Goal: Browse casually: Explore the website without a specific task or goal

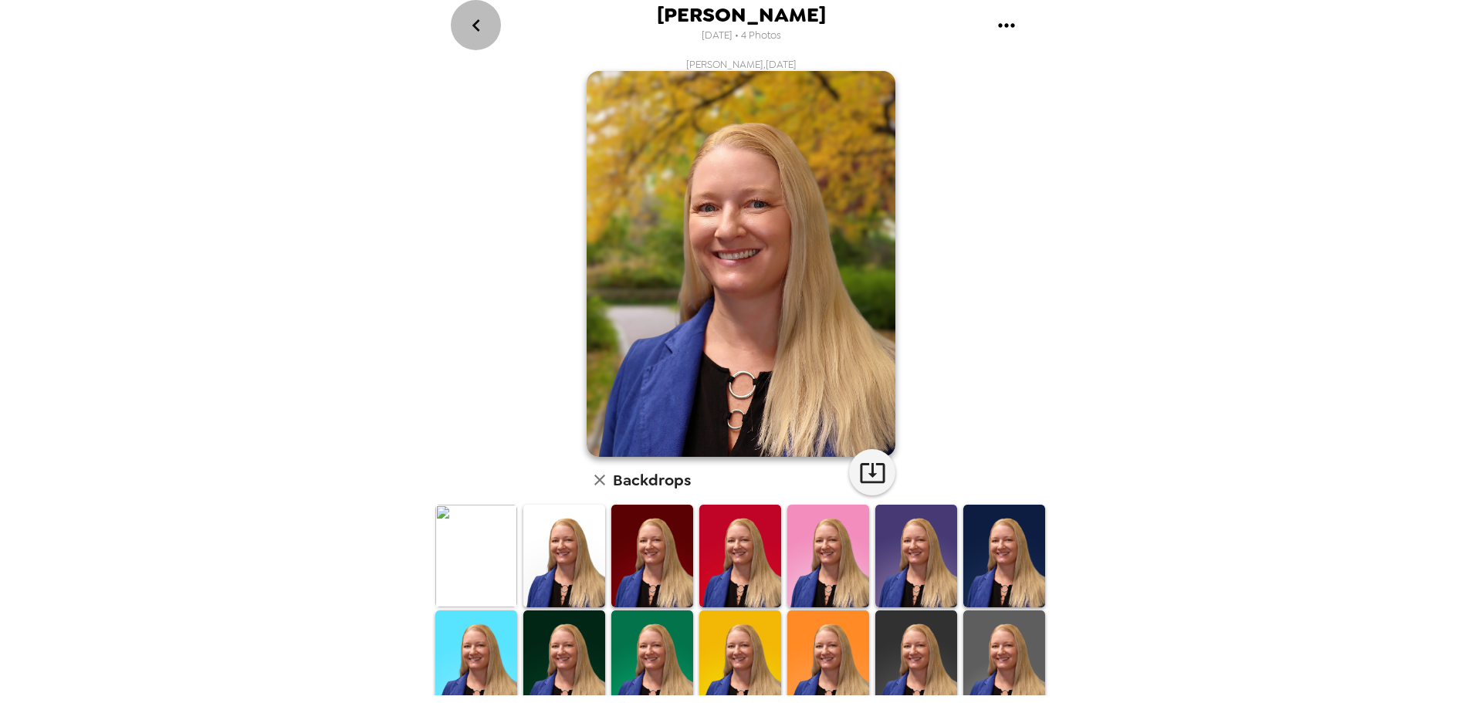
click at [472, 21] on icon "go back" at bounding box center [476, 25] width 25 height 25
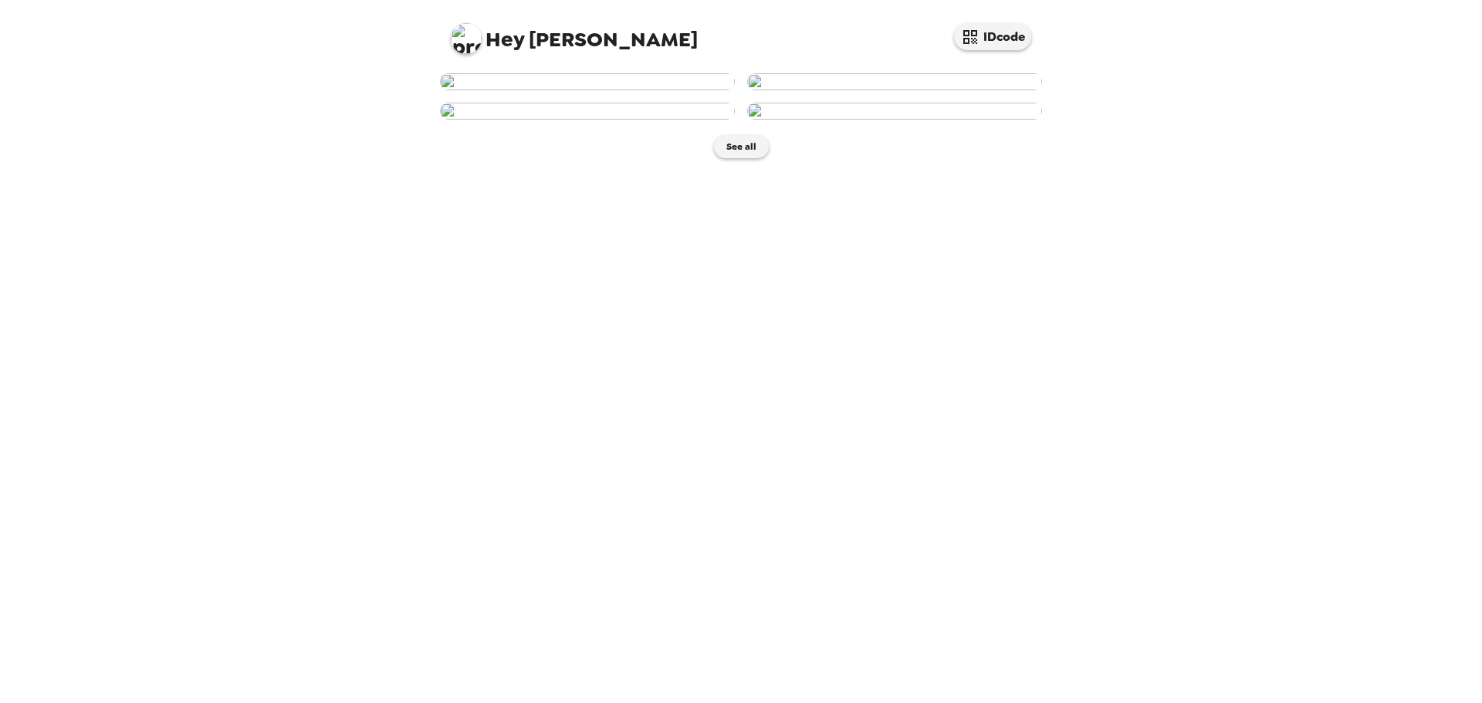
scroll to position [168, 0]
click at [747, 158] on button "See all" at bounding box center [741, 146] width 55 height 23
click at [894, 90] on img at bounding box center [894, 81] width 295 height 17
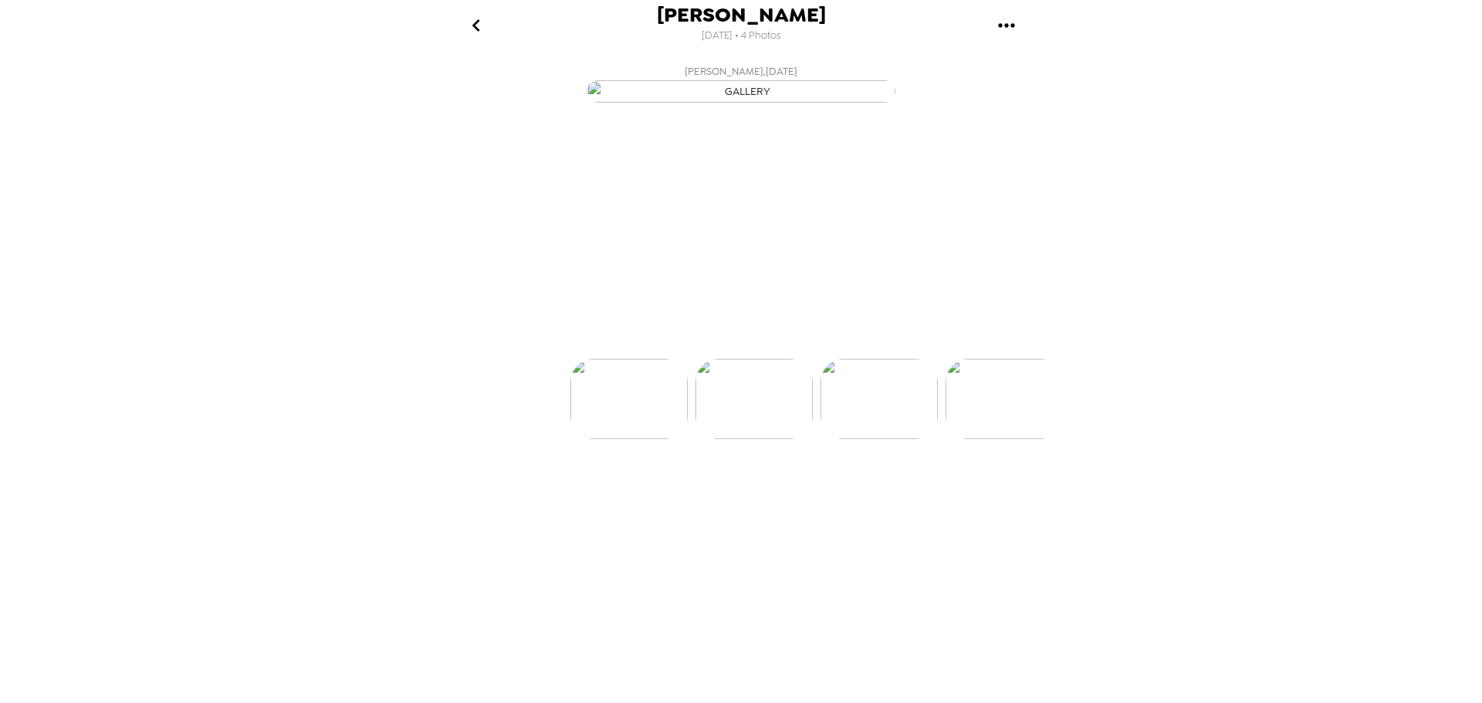
scroll to position [0, 124]
click at [695, 354] on button "Backdrops" at bounding box center [706, 331] width 135 height 46
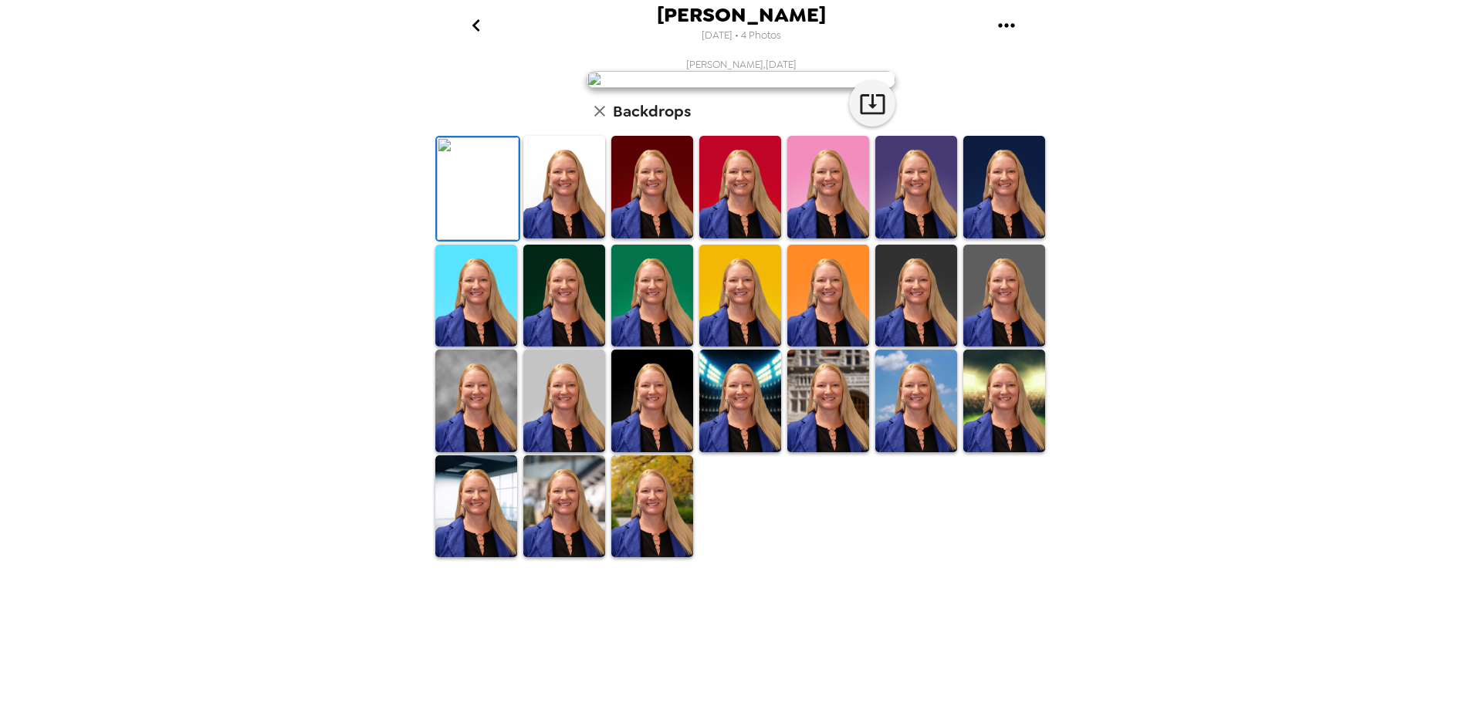
scroll to position [224, 0]
drag, startPoint x: 993, startPoint y: 443, endPoint x: 992, endPoint y: 451, distance: 7.8
click at [993, 347] on img at bounding box center [1004, 296] width 82 height 103
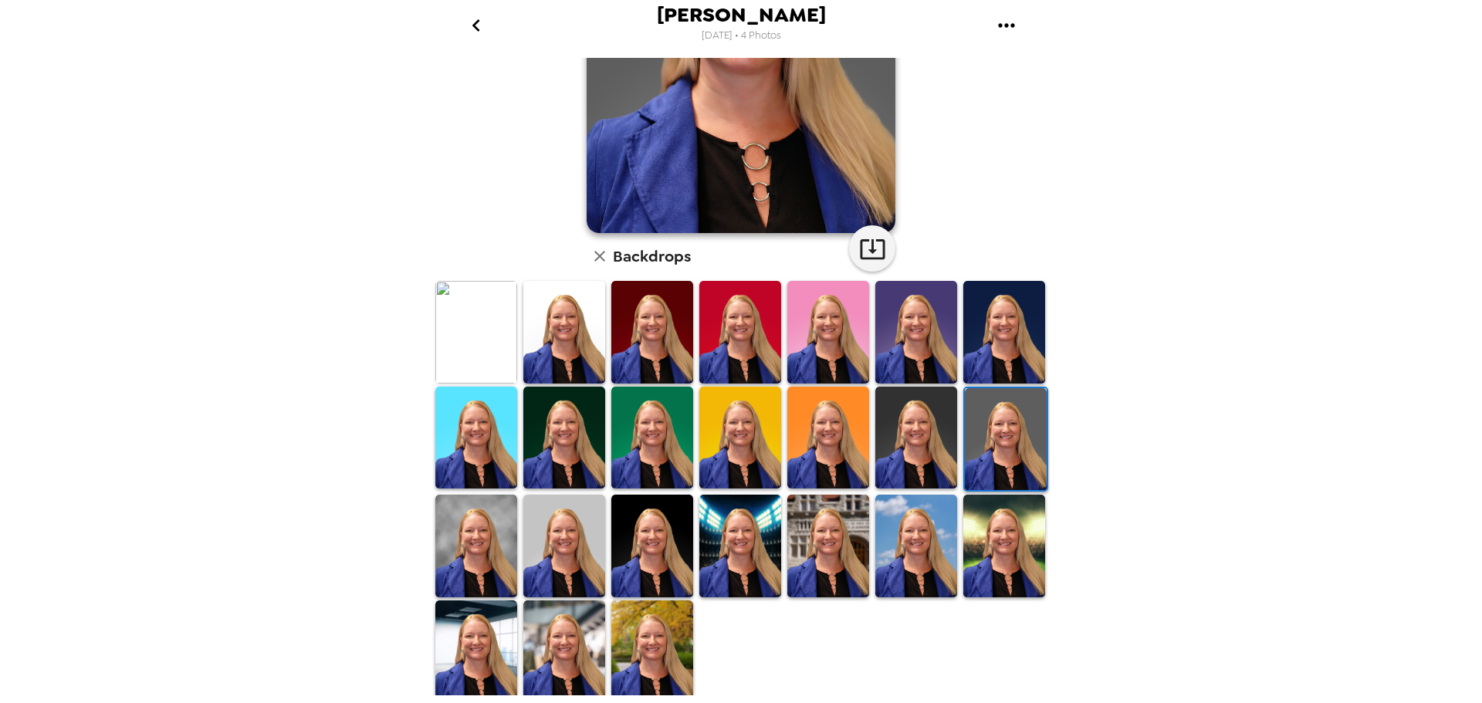
click at [537, 549] on img at bounding box center [564, 546] width 82 height 103
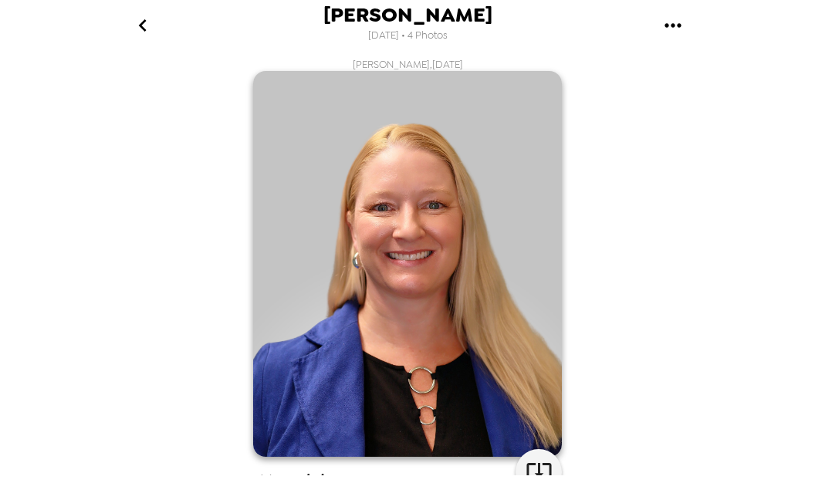
scroll to position [309, 0]
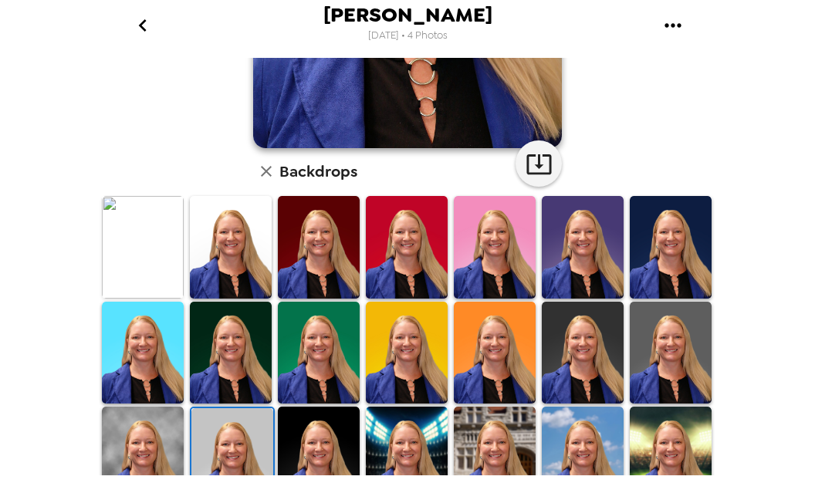
drag, startPoint x: 719, startPoint y: 336, endPoint x: 698, endPoint y: 340, distance: 21.2
click at [718, 338] on div "[PERSON_NAME] [DATE] • 4 Photos [PERSON_NAME] , [DATE] Backdrops" at bounding box center [407, 241] width 815 height 483
click at [671, 338] on img at bounding box center [671, 353] width 82 height 103
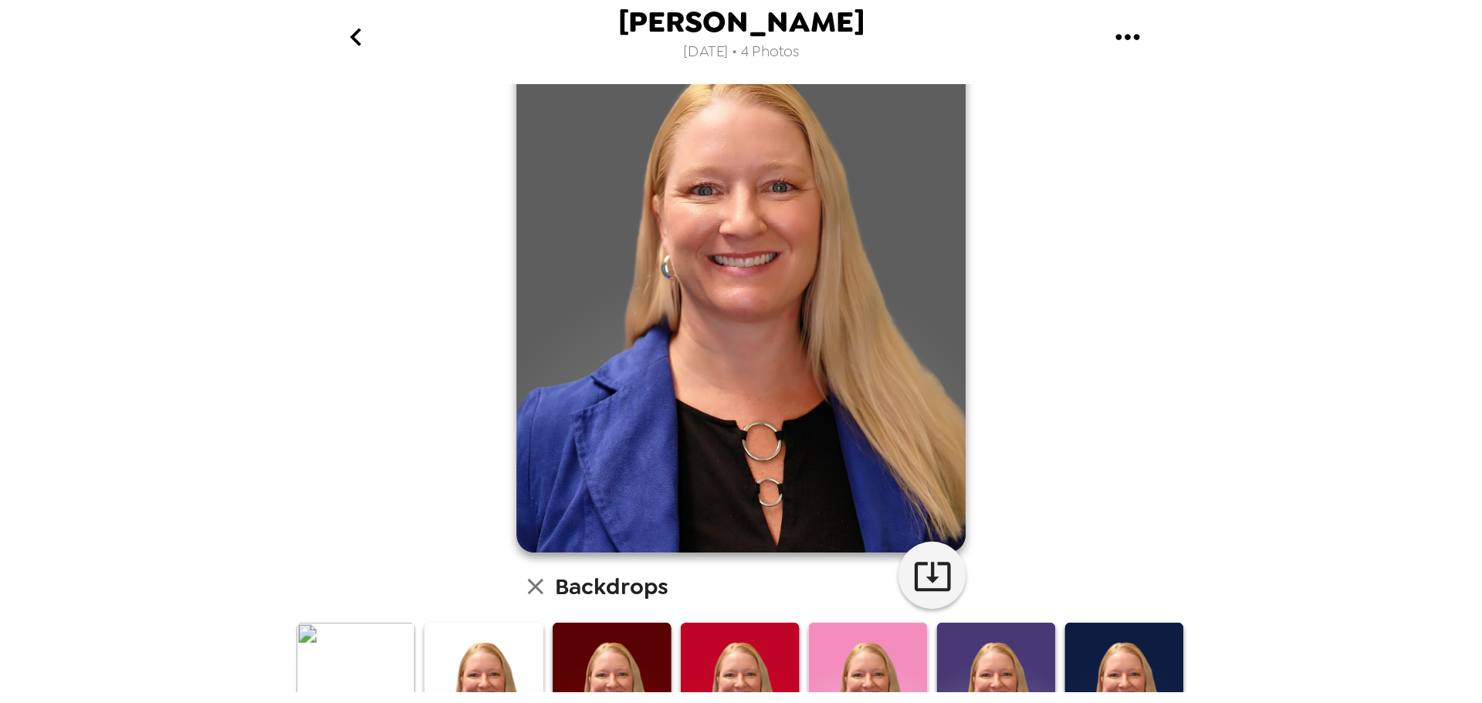
scroll to position [0, 0]
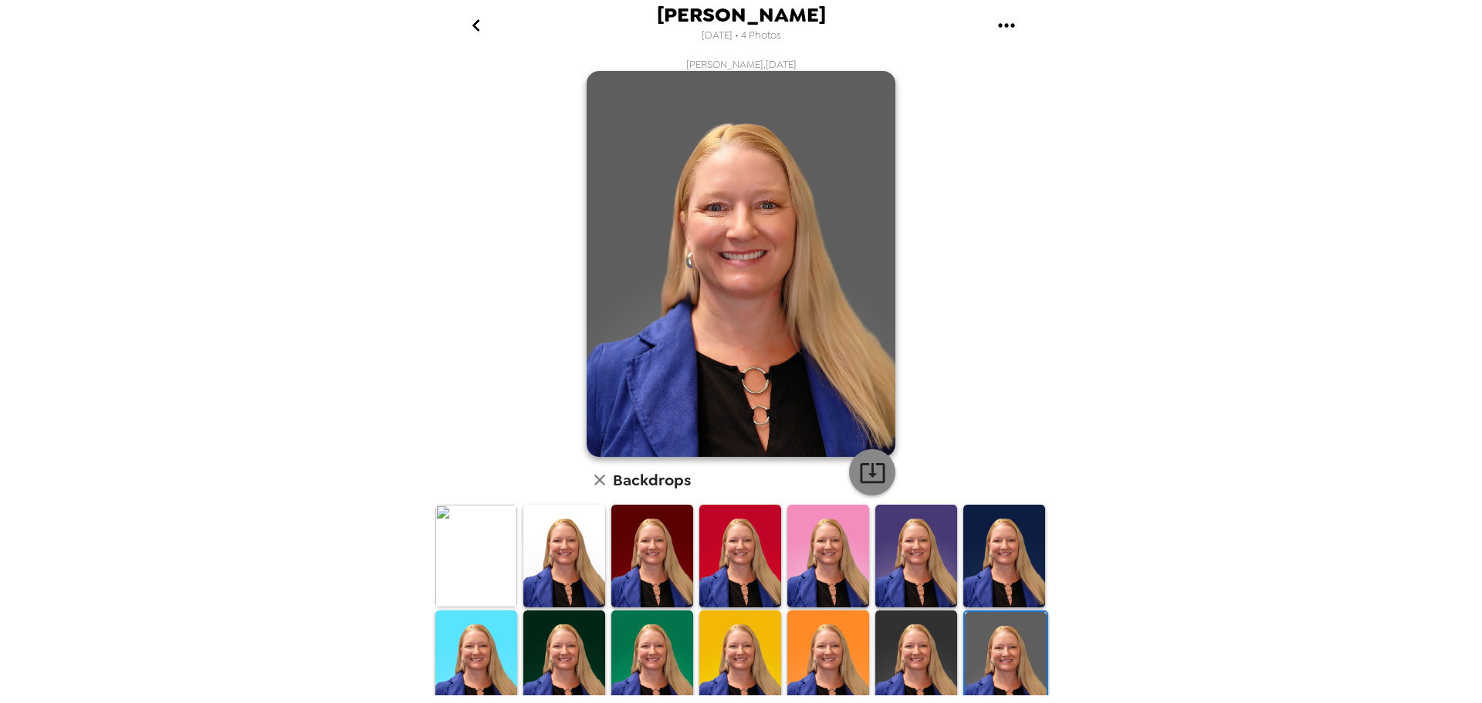
click at [860, 482] on icon "button" at bounding box center [872, 473] width 25 height 20
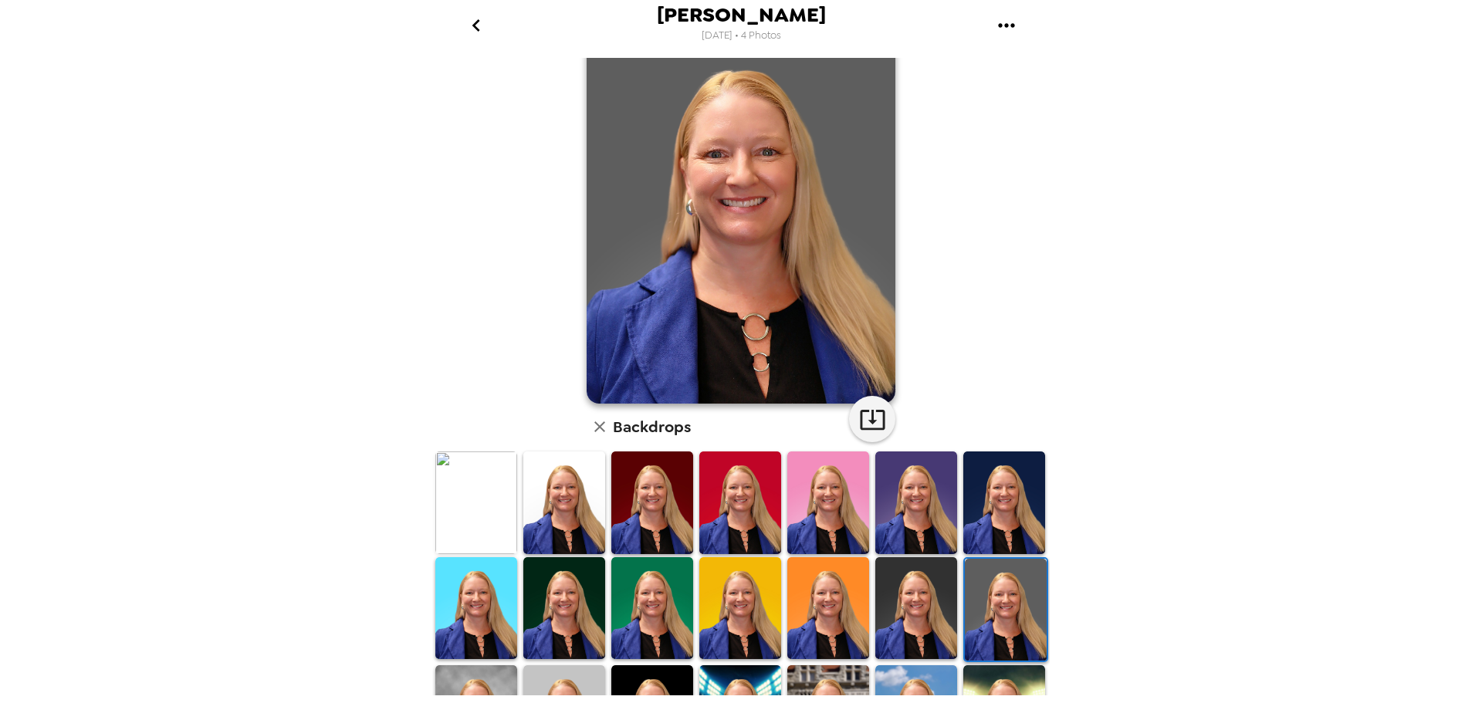
scroll to position [77, 0]
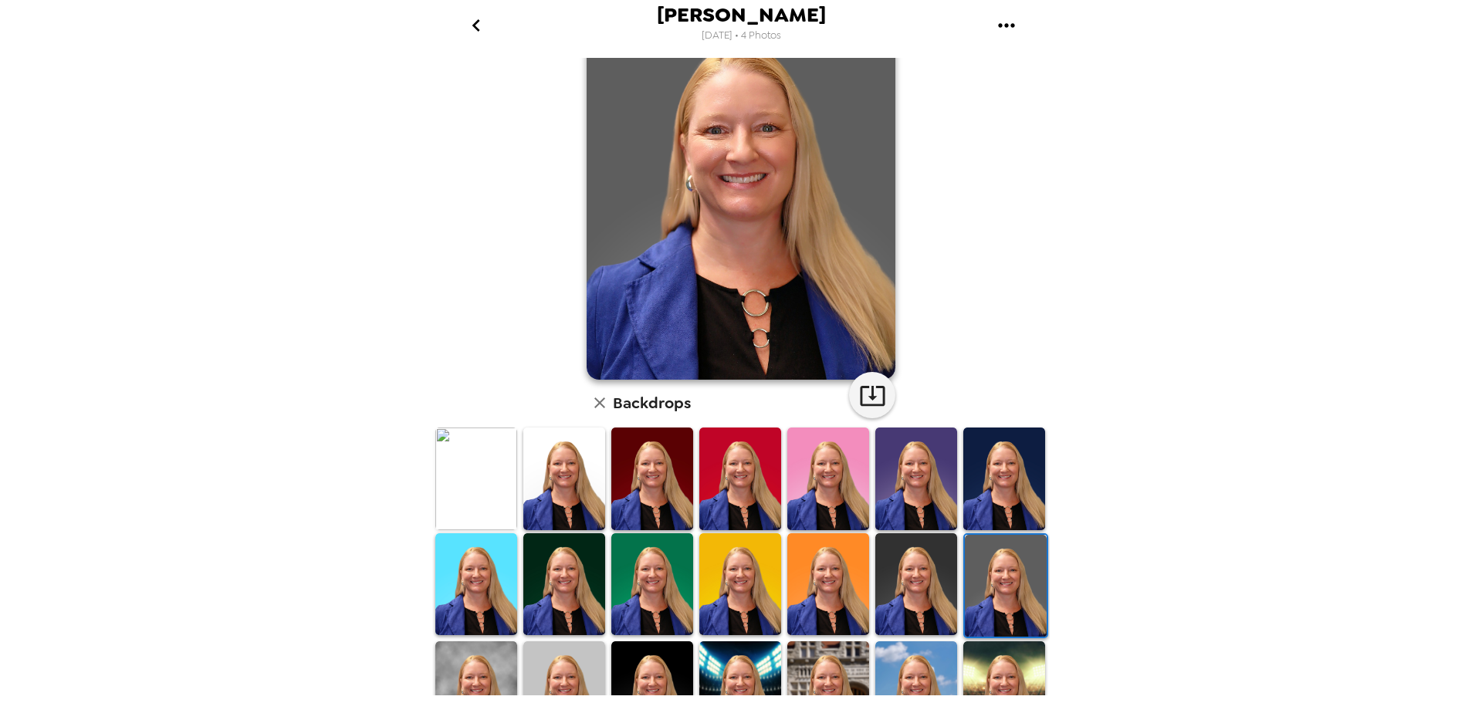
click at [914, 586] on img at bounding box center [916, 584] width 82 height 103
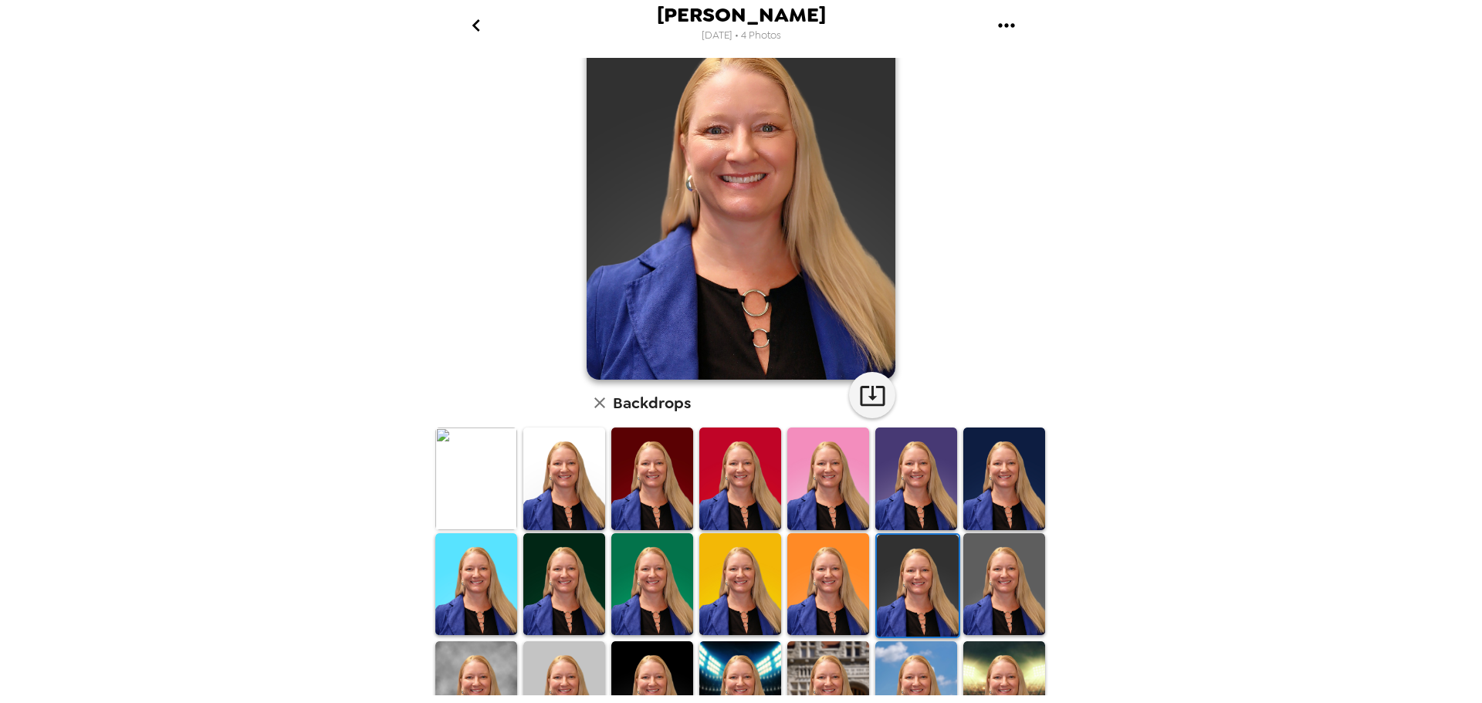
scroll to position [0, 0]
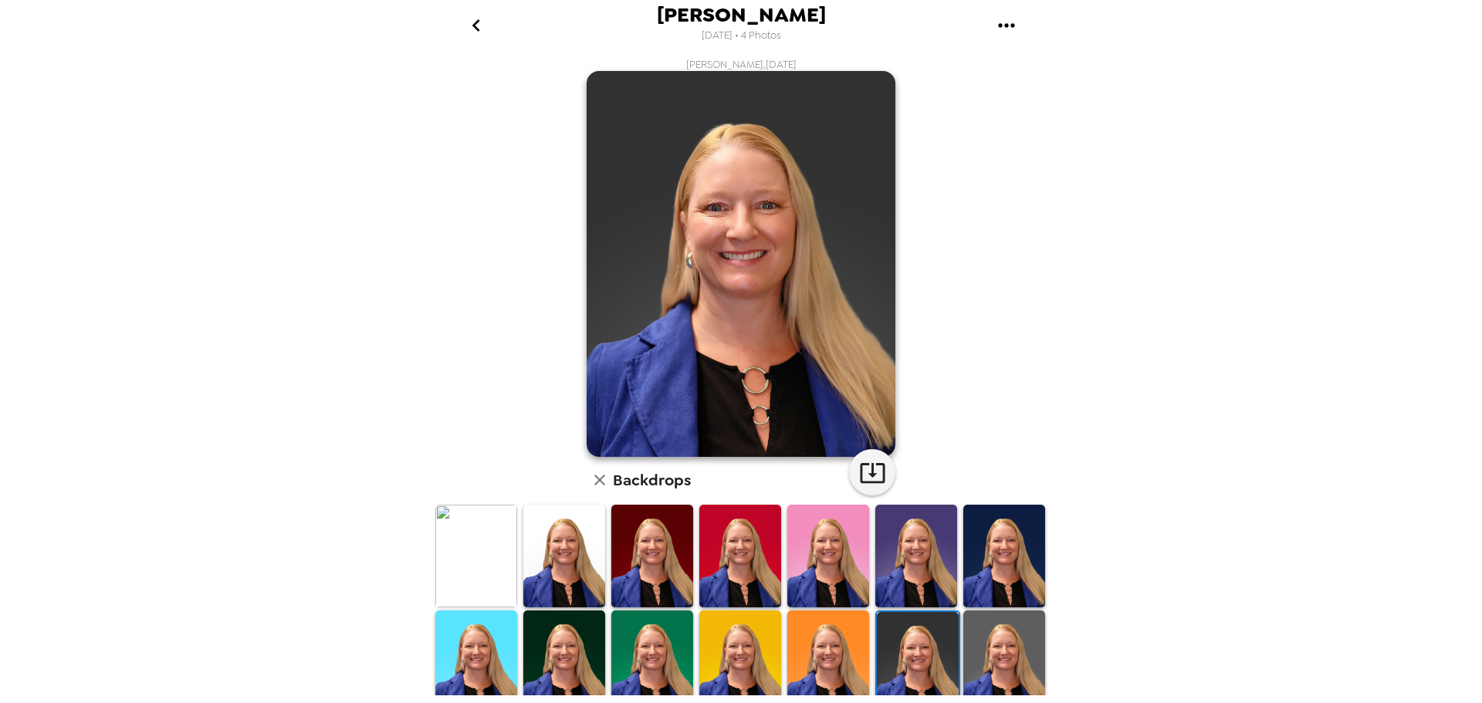
click at [1005, 655] on img at bounding box center [1004, 661] width 82 height 103
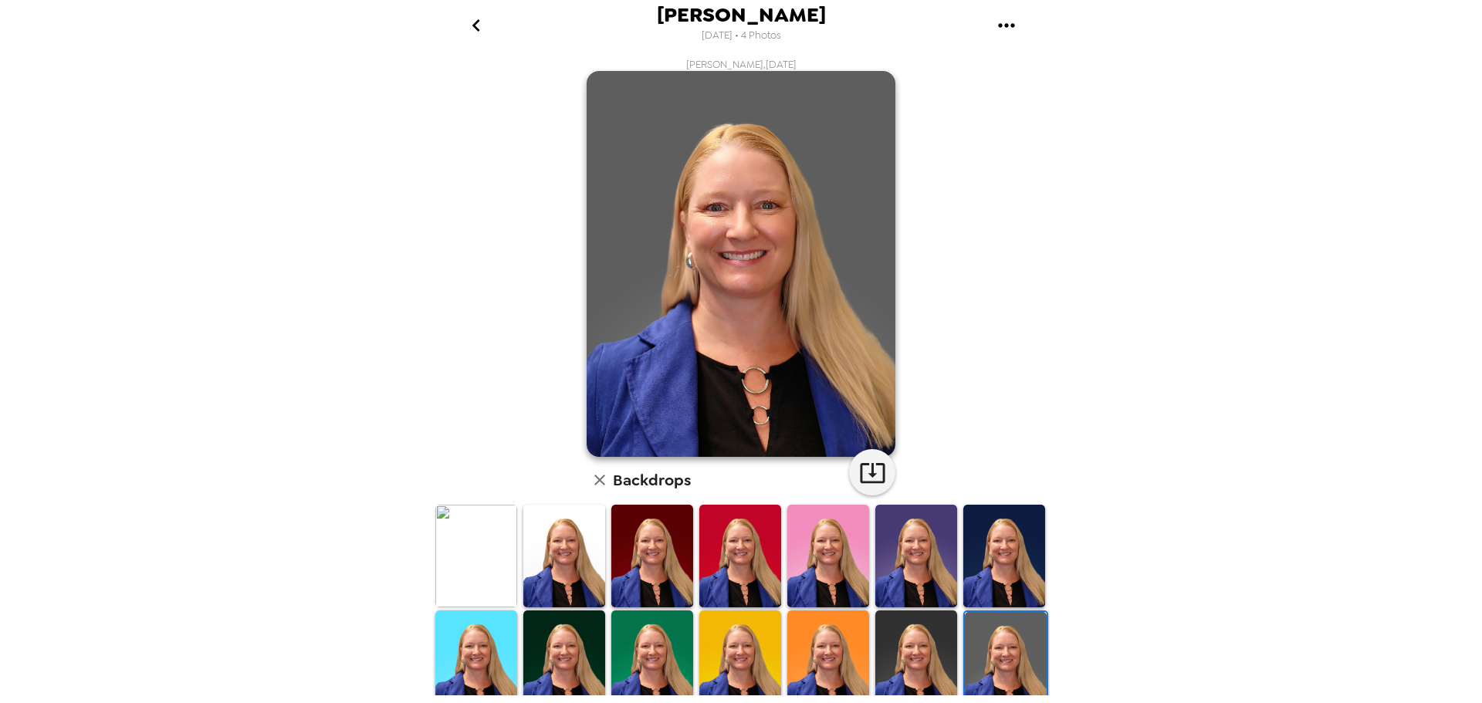
click at [931, 651] on img at bounding box center [916, 661] width 82 height 103
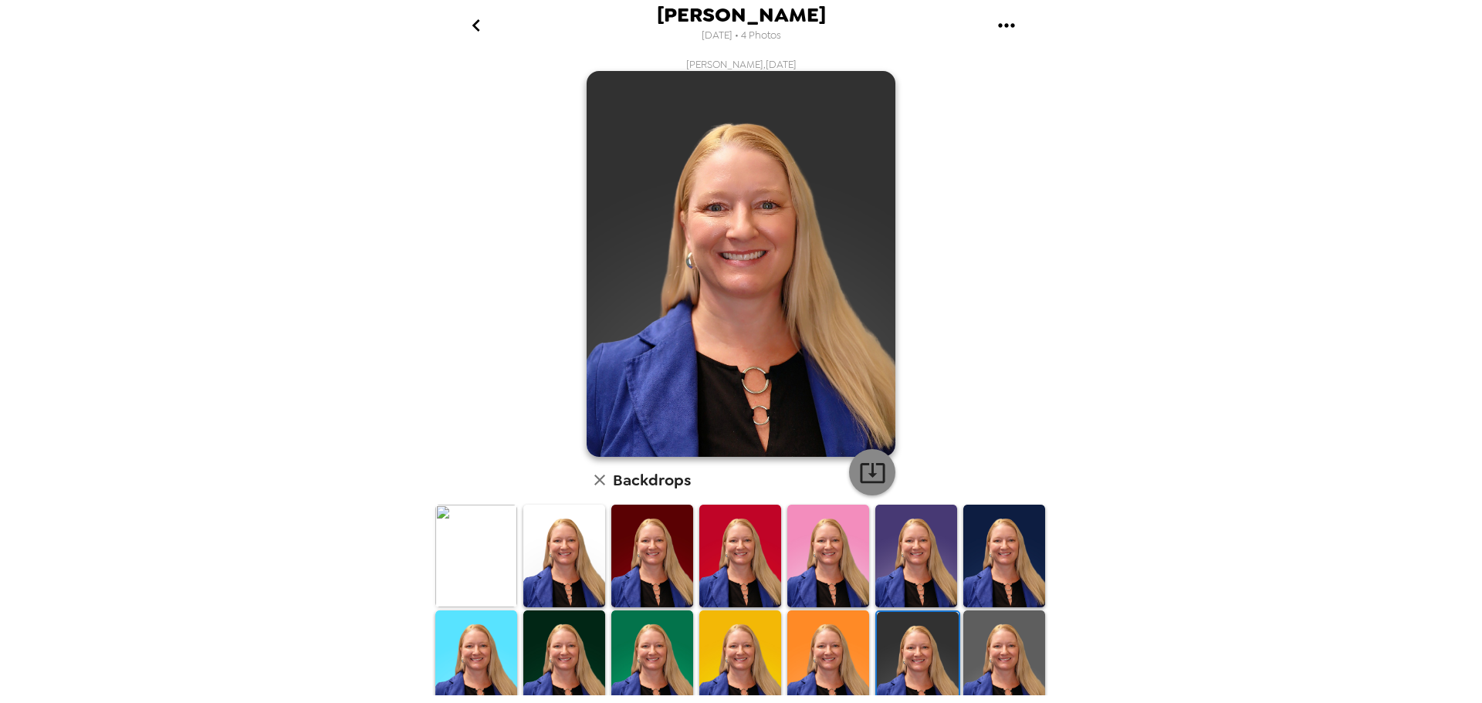
click at [878, 471] on icon "button" at bounding box center [872, 473] width 25 height 20
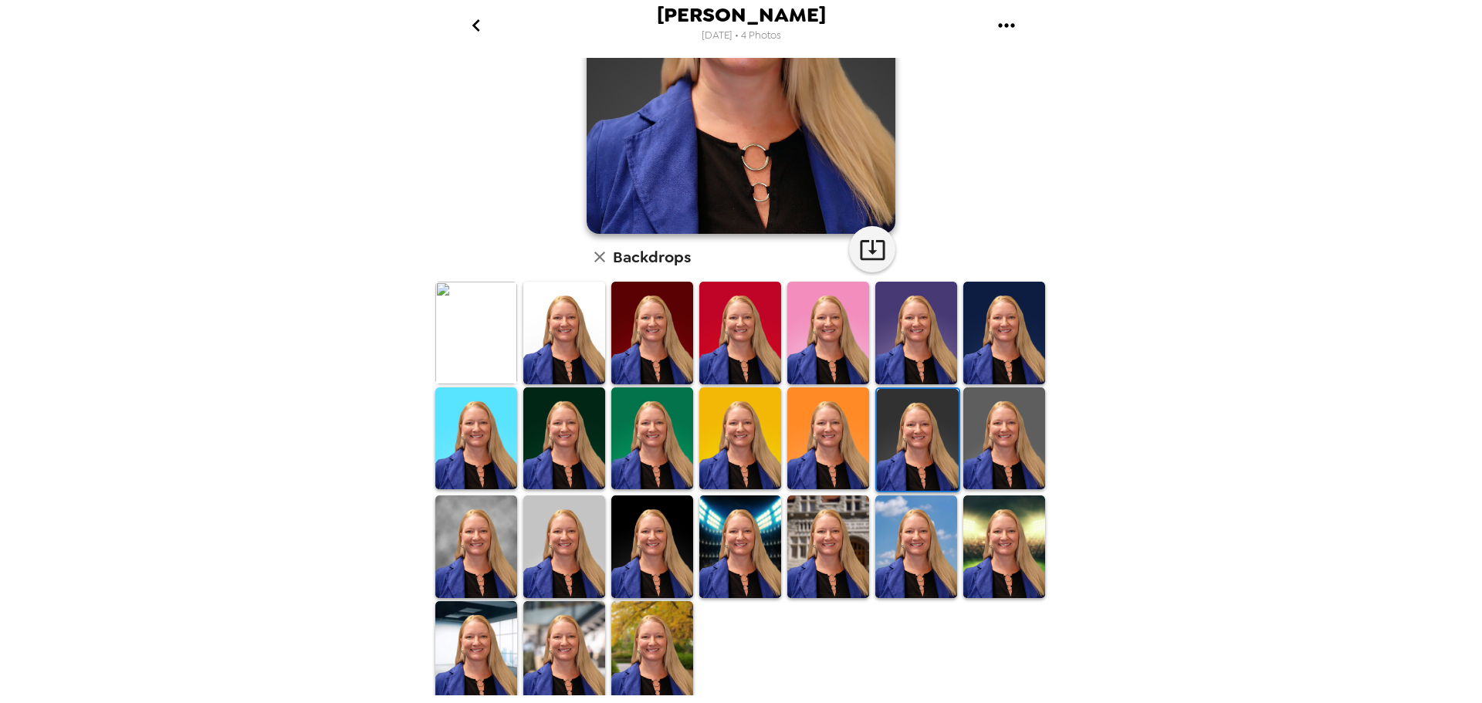
scroll to position [224, 0]
drag, startPoint x: 530, startPoint y: 532, endPoint x: 575, endPoint y: 531, distance: 44.8
click at [530, 532] on img at bounding box center [564, 546] width 82 height 103
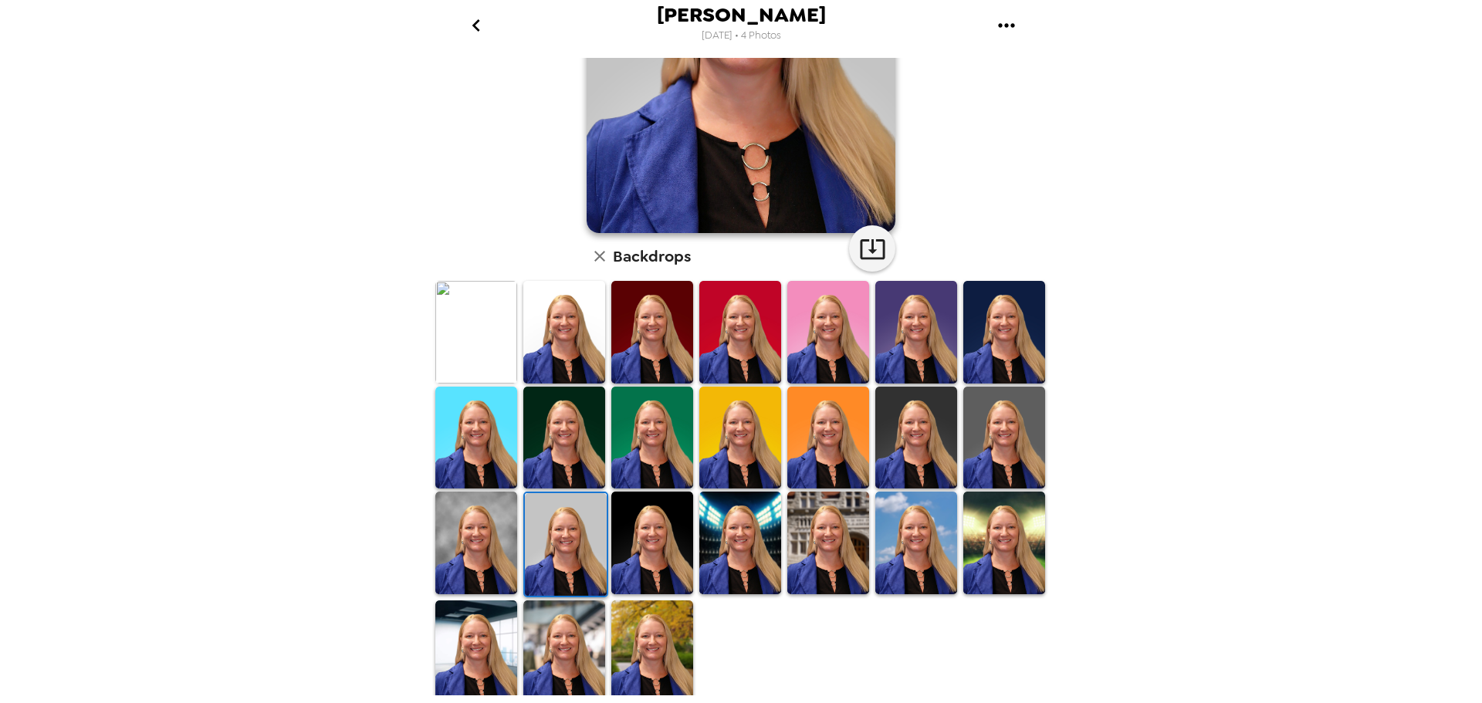
scroll to position [0, 0]
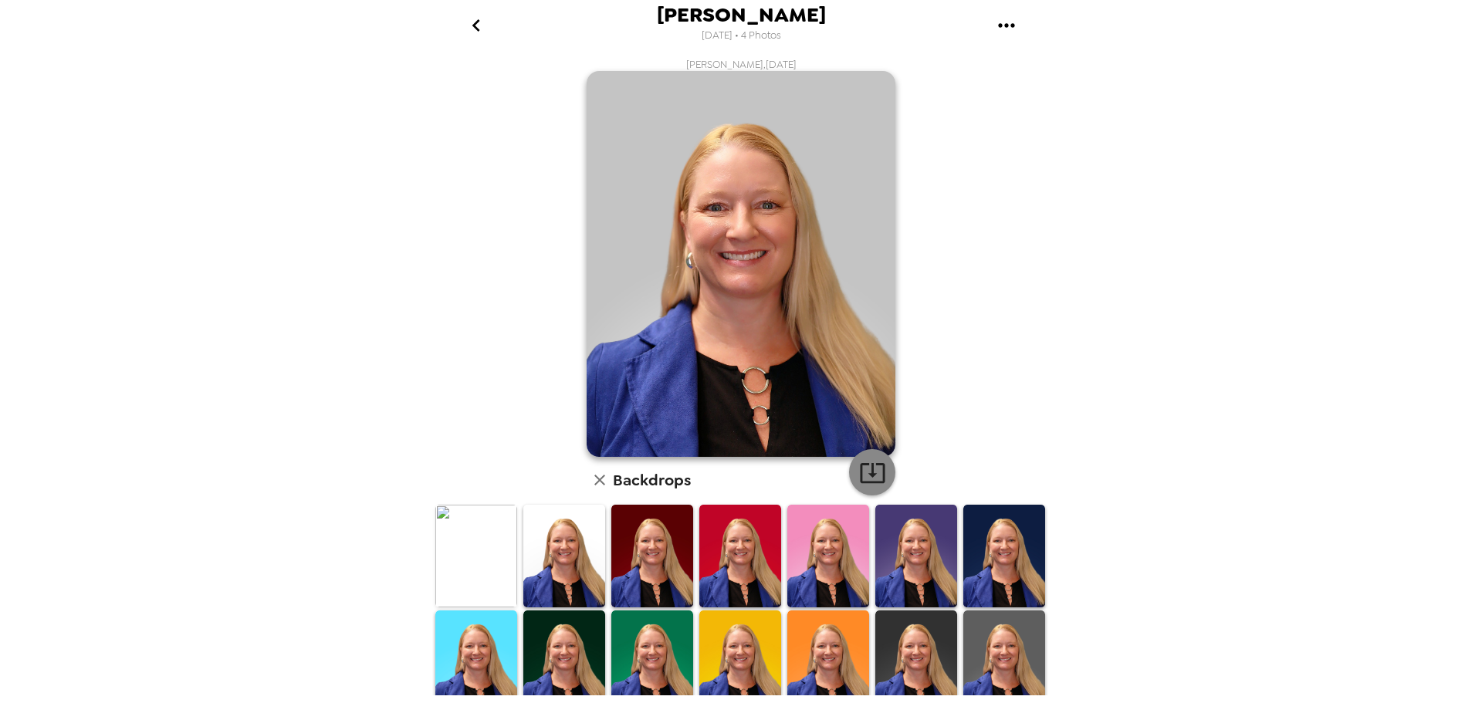
click at [877, 462] on icon "button" at bounding box center [872, 472] width 27 height 27
click at [479, 26] on icon "go back" at bounding box center [476, 25] width 25 height 25
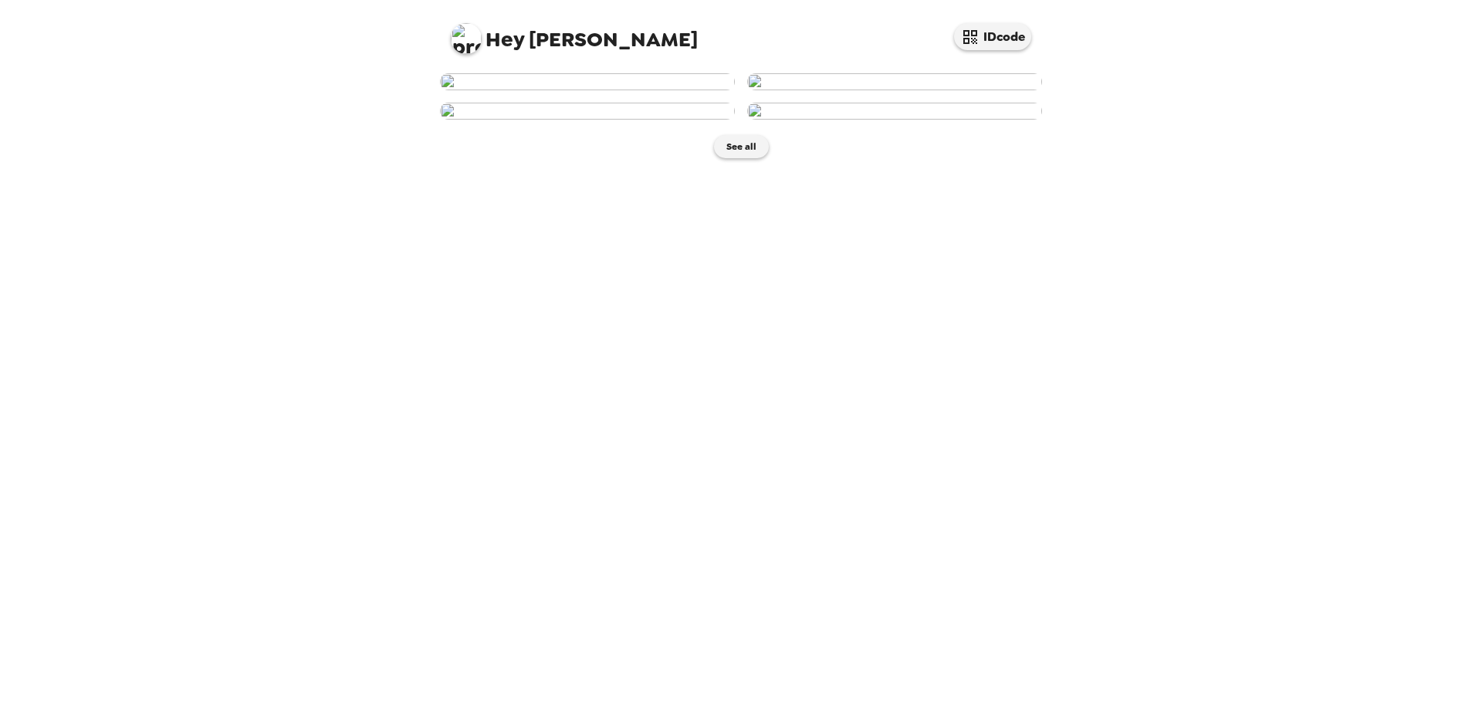
click at [645, 120] on img at bounding box center [587, 111] width 295 height 17
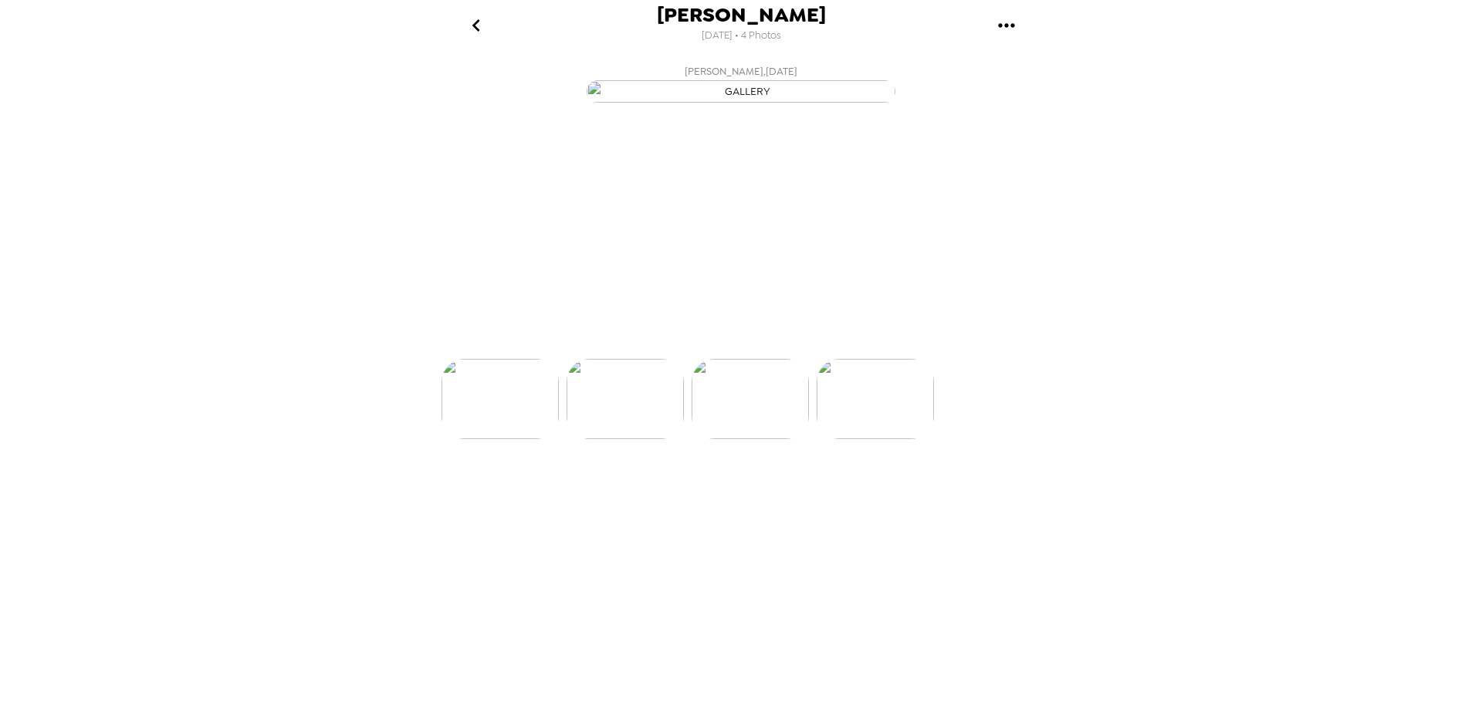
scroll to position [0, 248]
click at [677, 348] on img "button" at bounding box center [670, 331] width 27 height 34
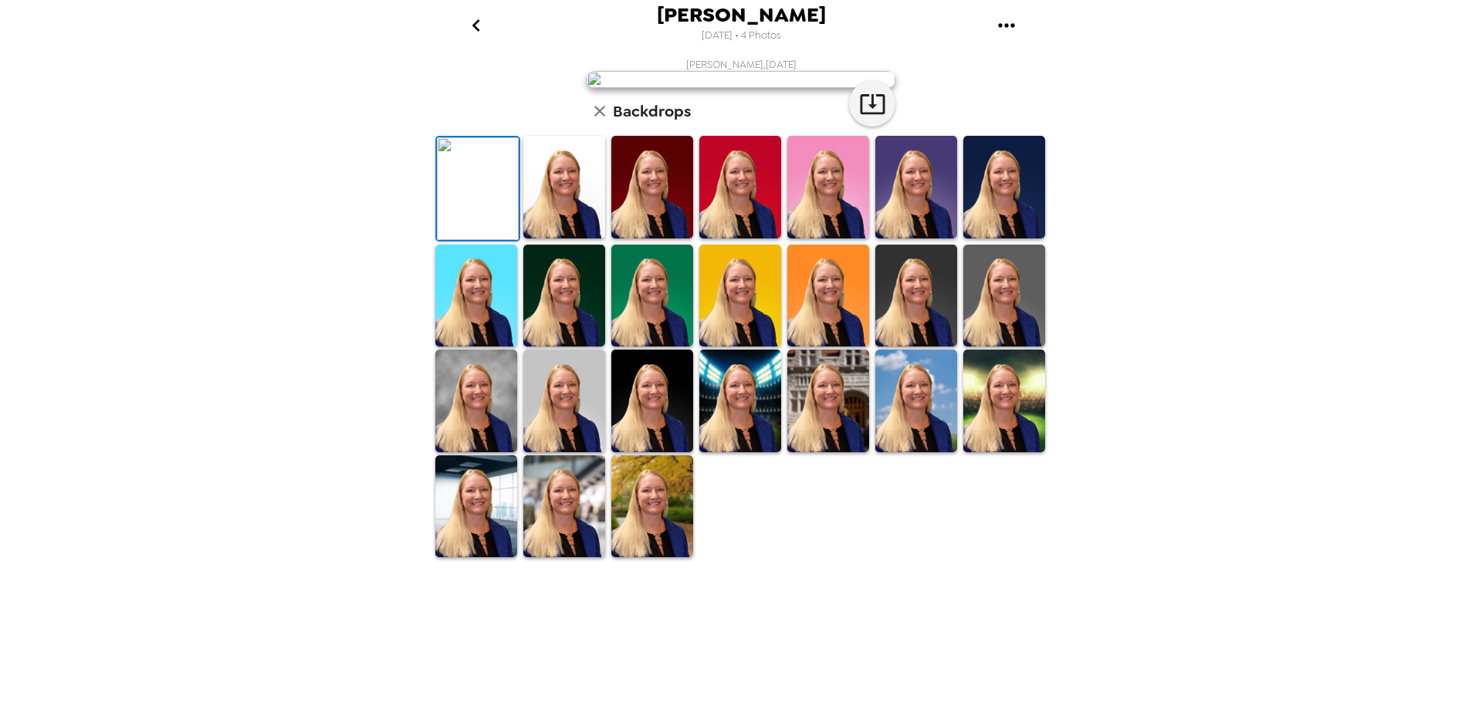
scroll to position [225, 0]
click at [898, 347] on img at bounding box center [916, 296] width 82 height 103
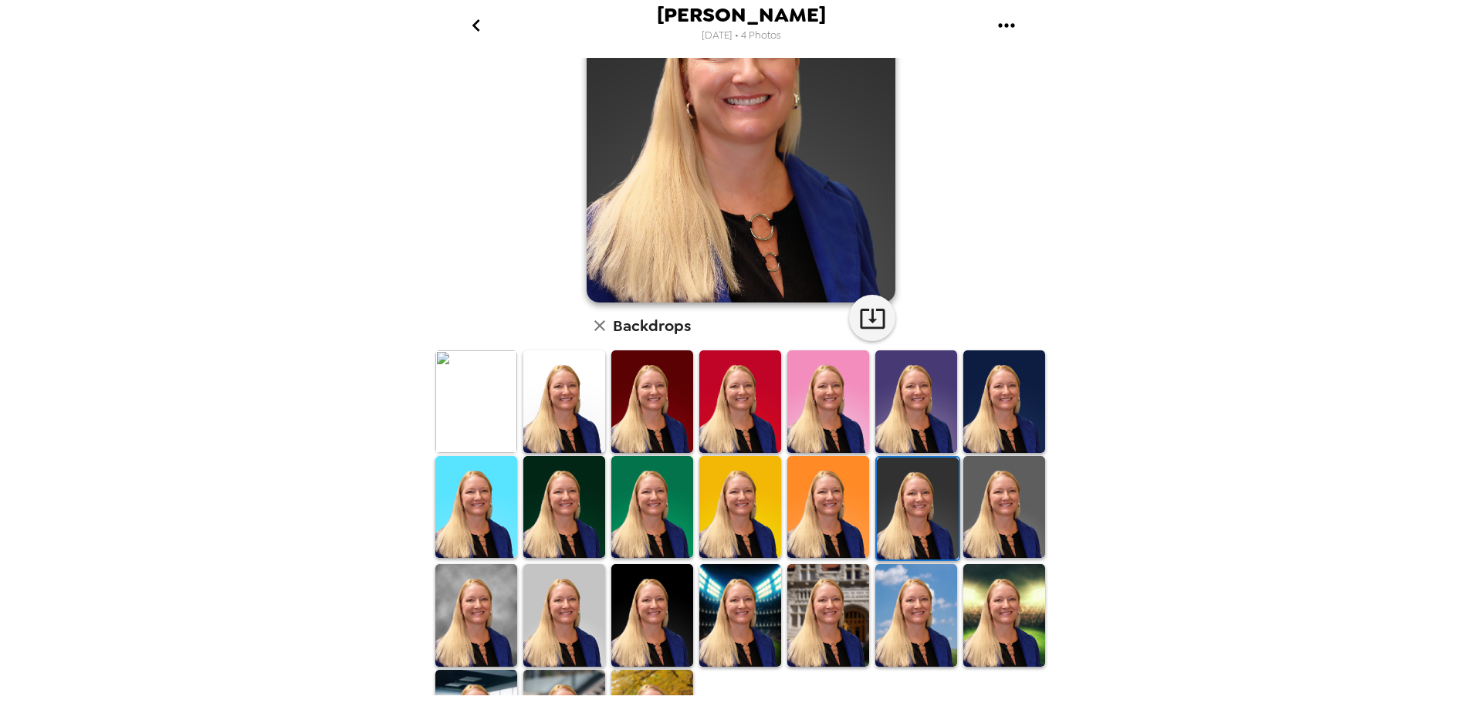
scroll to position [69, 0]
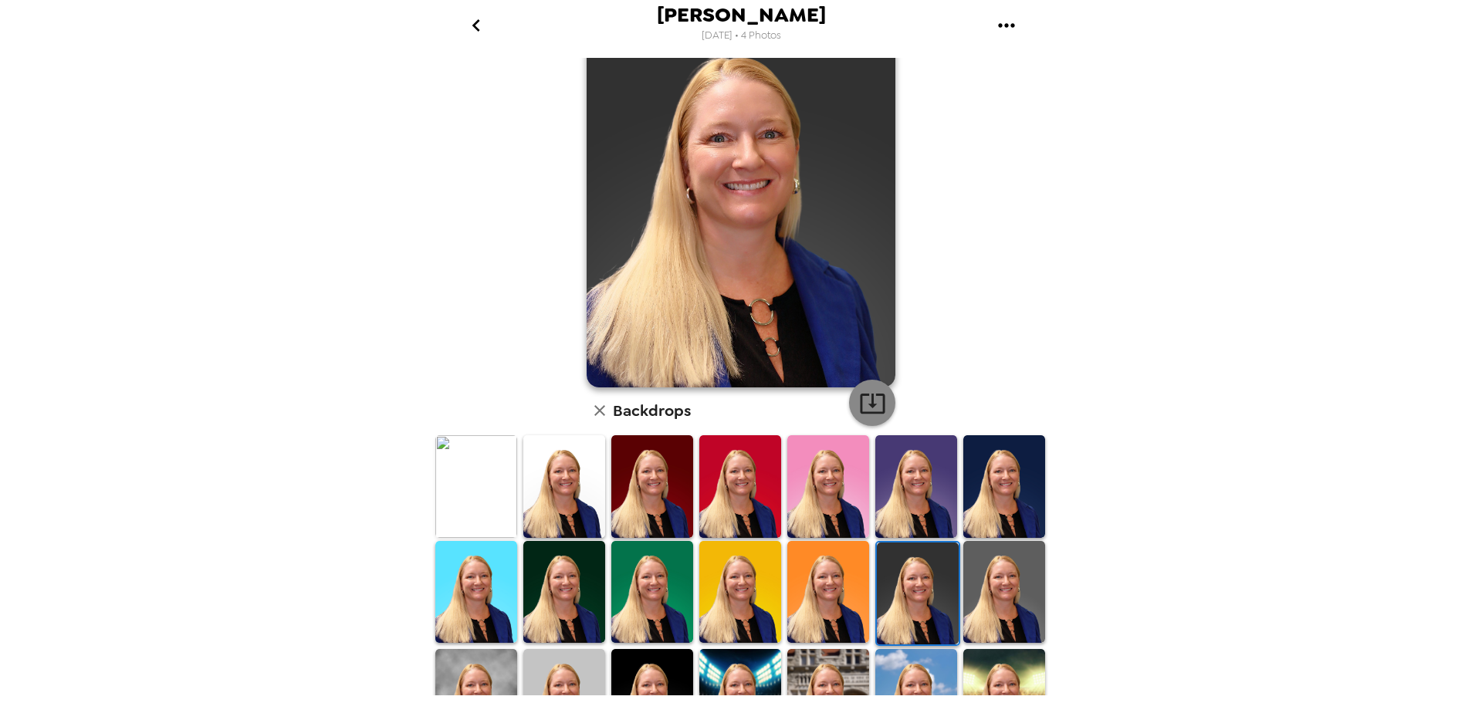
click at [860, 394] on icon "button" at bounding box center [872, 404] width 25 height 20
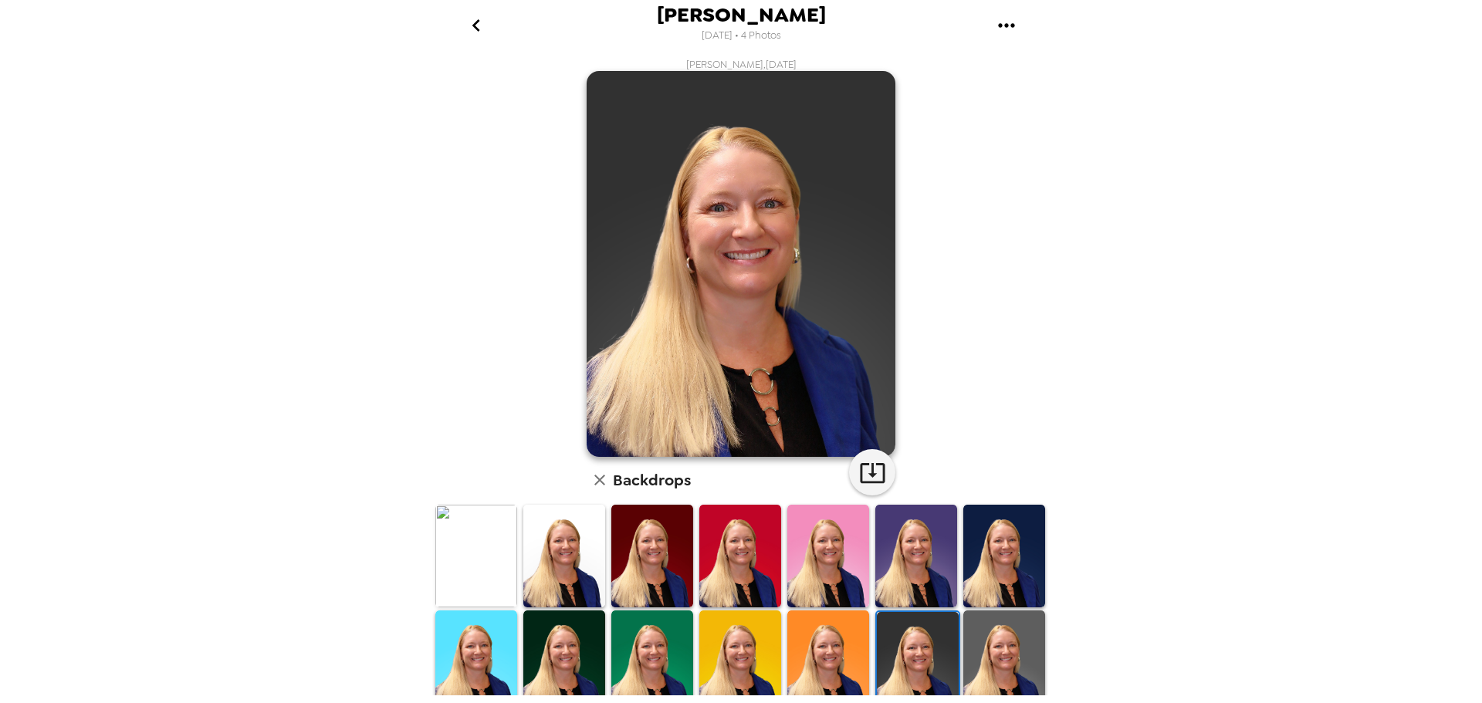
scroll to position [69, 0]
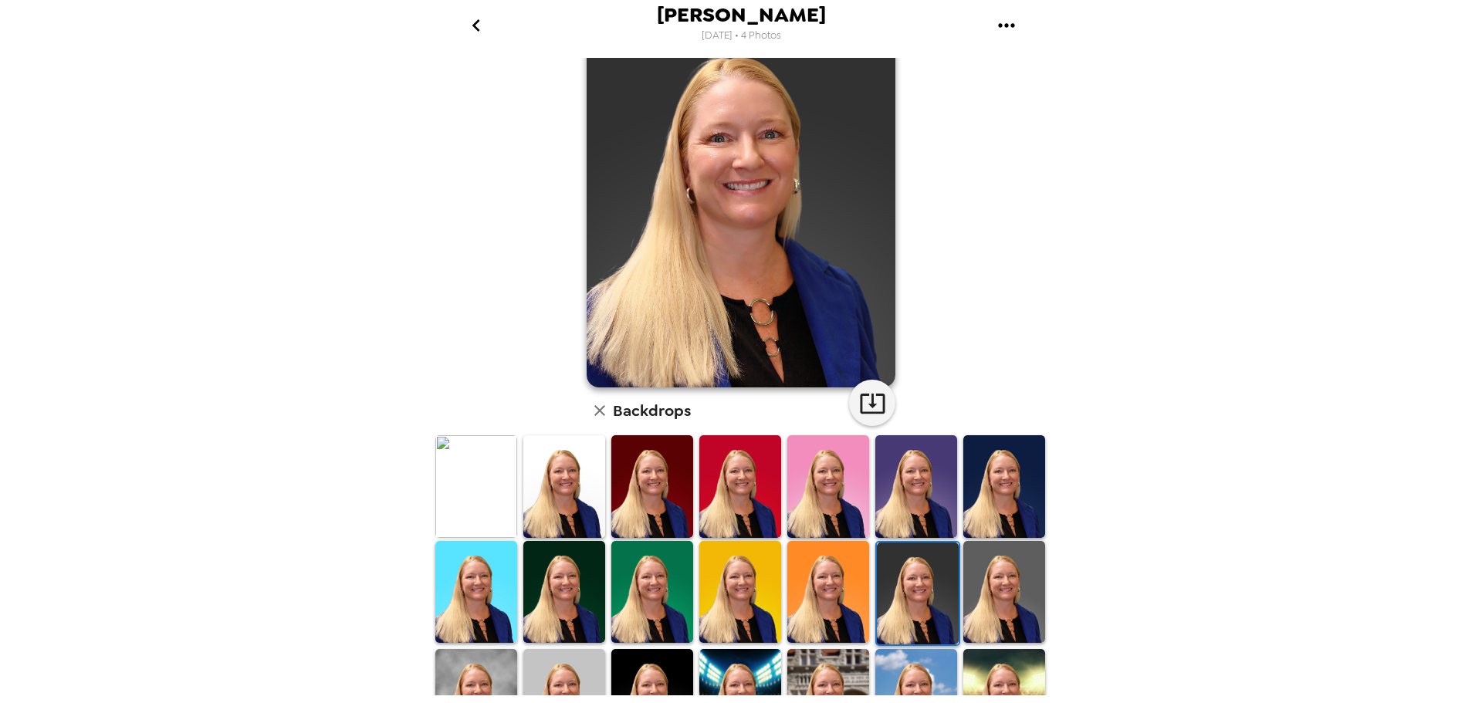
click at [1193, 453] on div "[PERSON_NAME] [DATE] • 4 Photos [PERSON_NAME] , [DATE] Backdrops" at bounding box center [741, 351] width 1482 height 703
click at [963, 604] on img at bounding box center [1004, 592] width 82 height 102
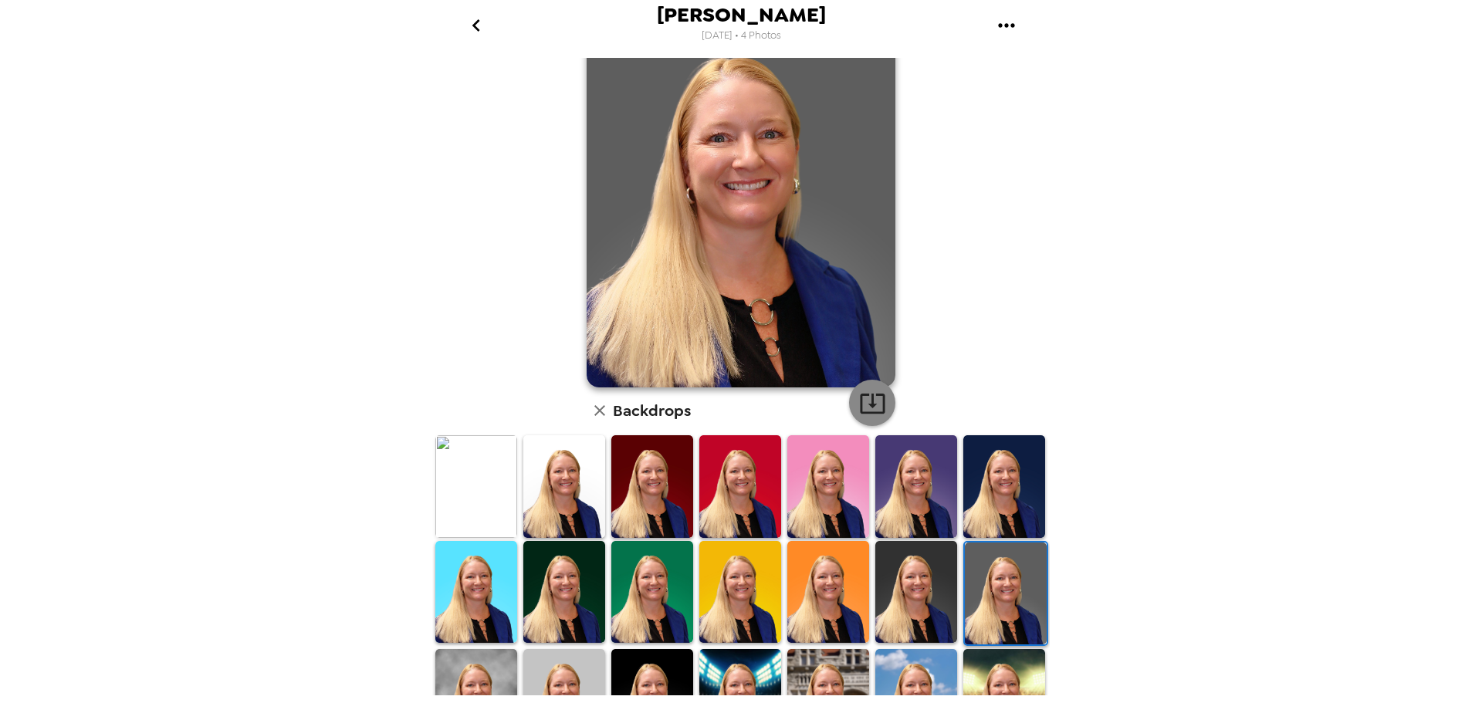
click at [875, 405] on icon "button" at bounding box center [872, 403] width 27 height 27
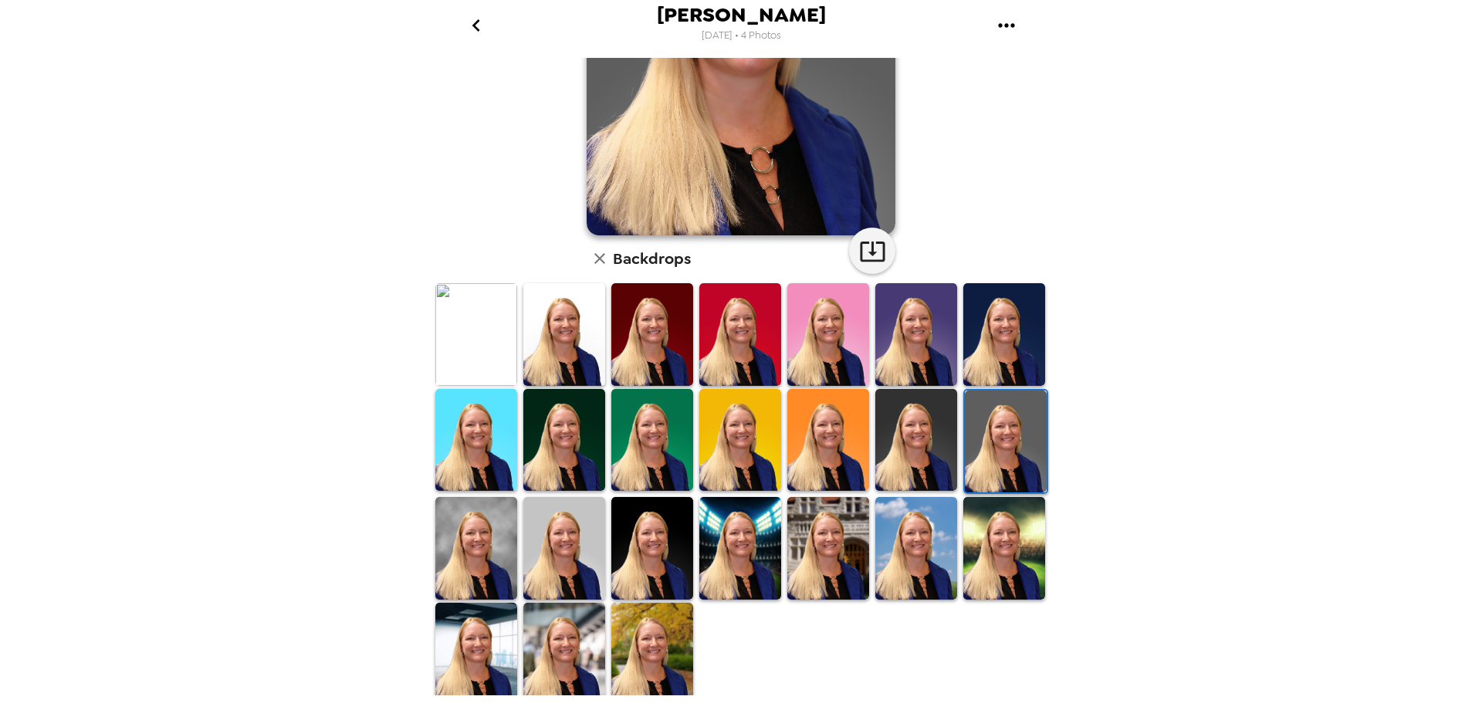
scroll to position [224, 0]
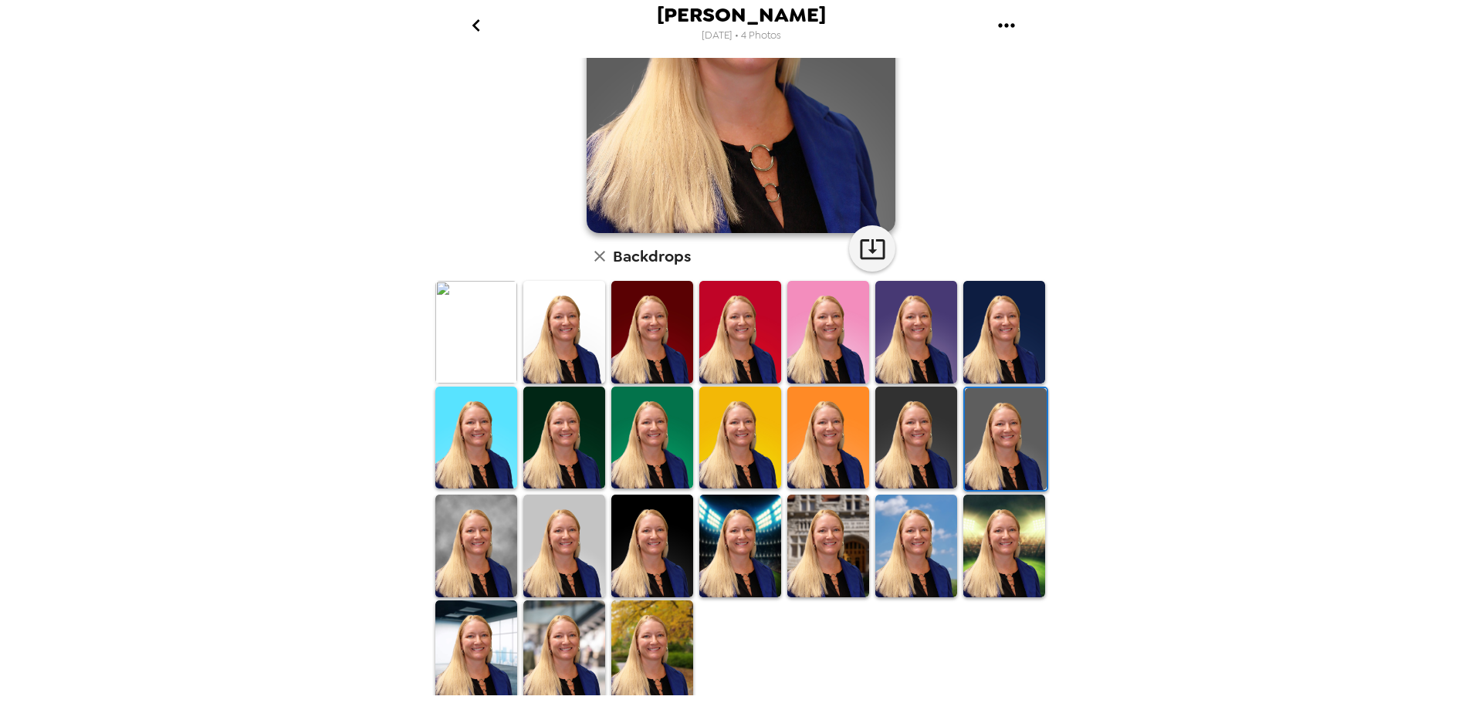
click at [571, 528] on img at bounding box center [564, 546] width 82 height 102
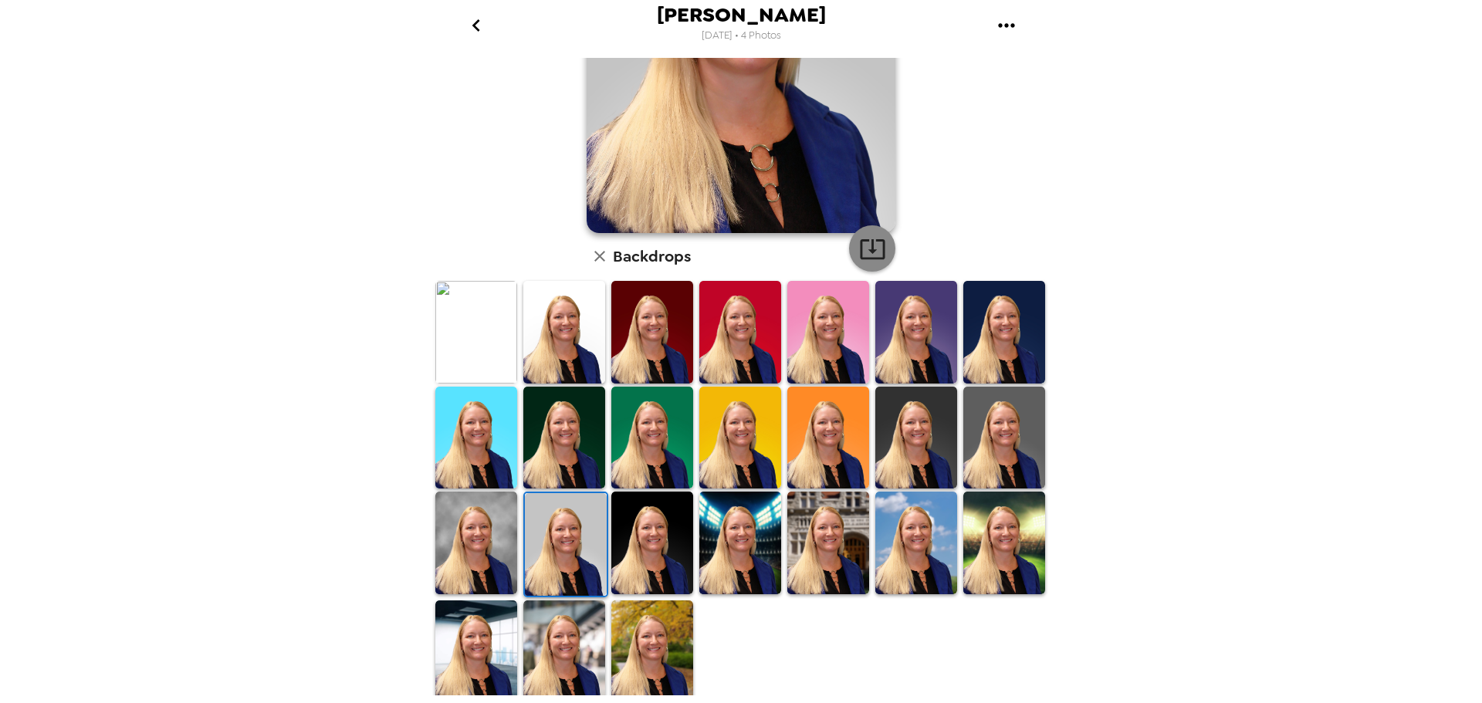
click at [869, 244] on icon "button" at bounding box center [872, 248] width 27 height 27
click at [478, 28] on icon "go back" at bounding box center [476, 25] width 25 height 25
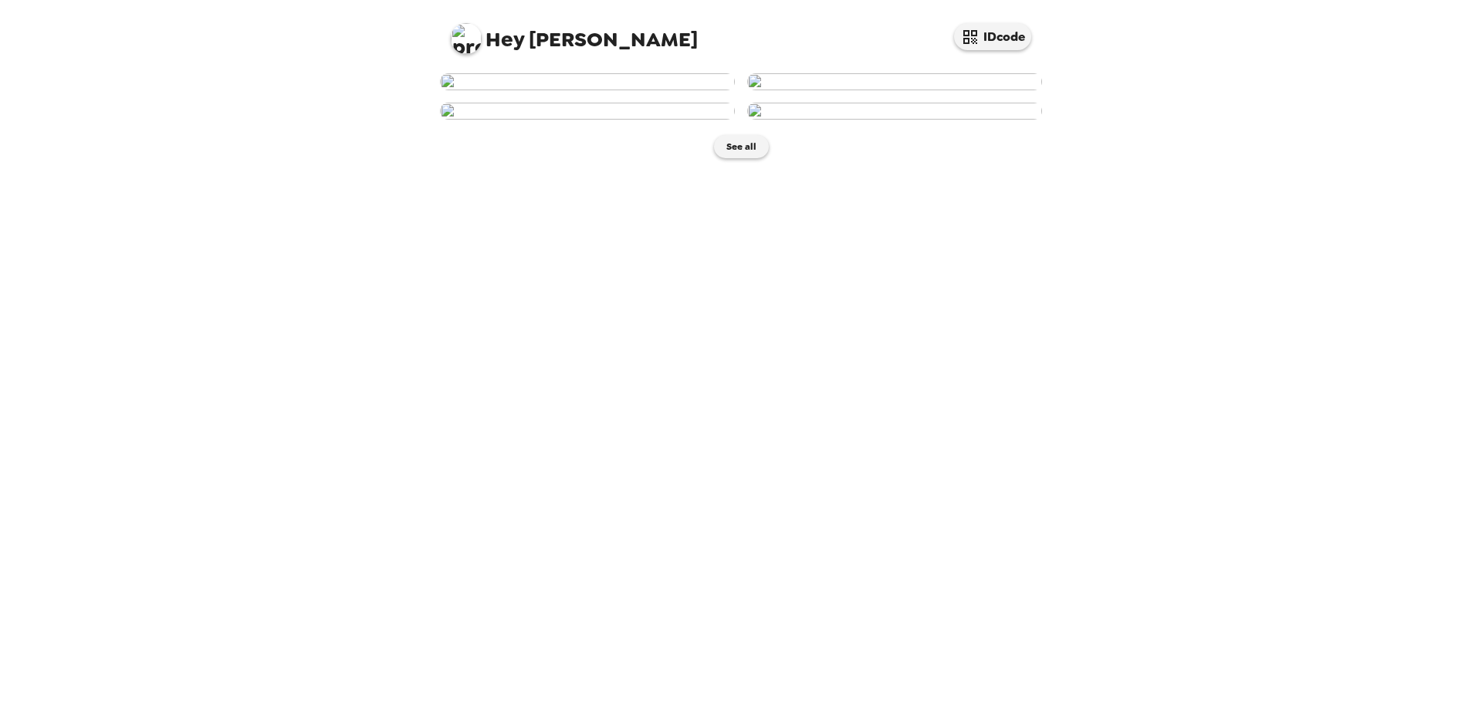
scroll to position [168, 0]
click at [855, 120] on img at bounding box center [894, 111] width 295 height 17
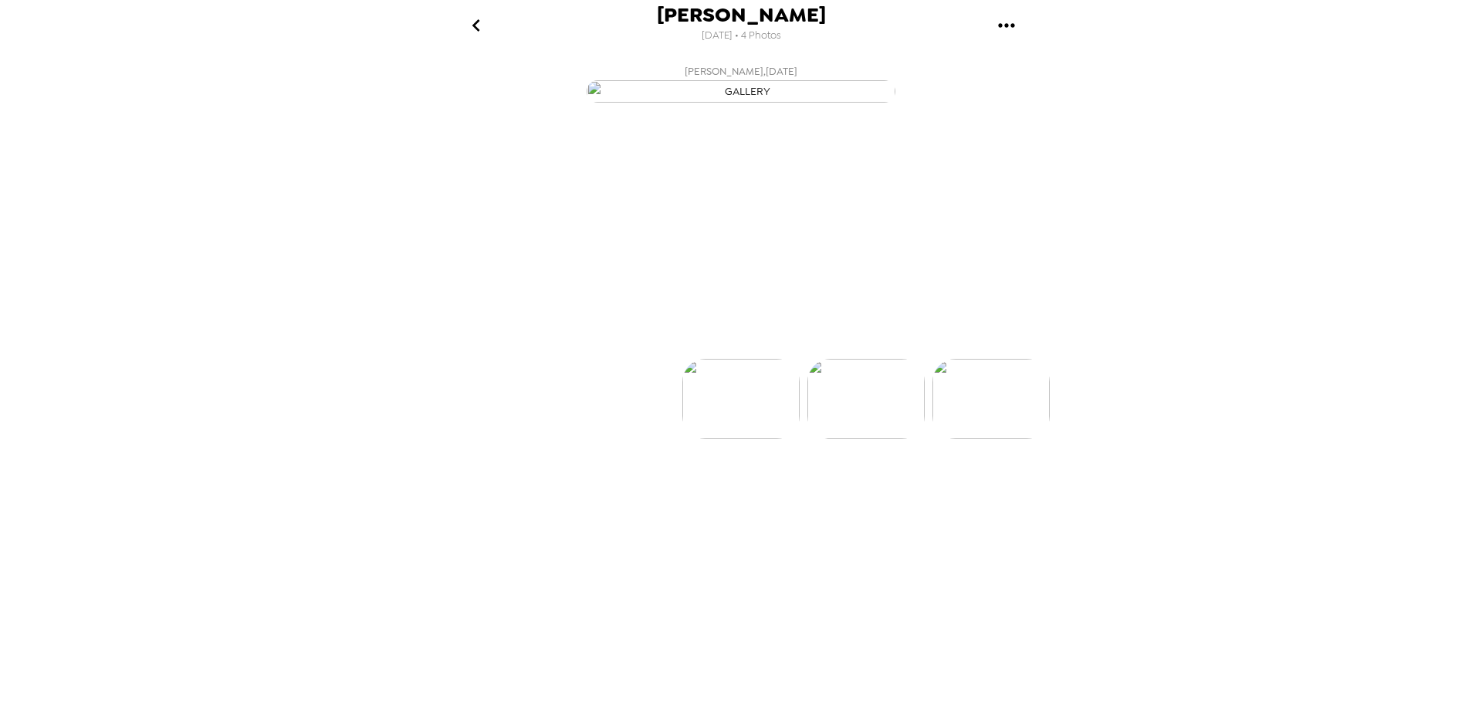
scroll to position [0, 372]
click at [711, 354] on button "Backdrops" at bounding box center [706, 331] width 135 height 46
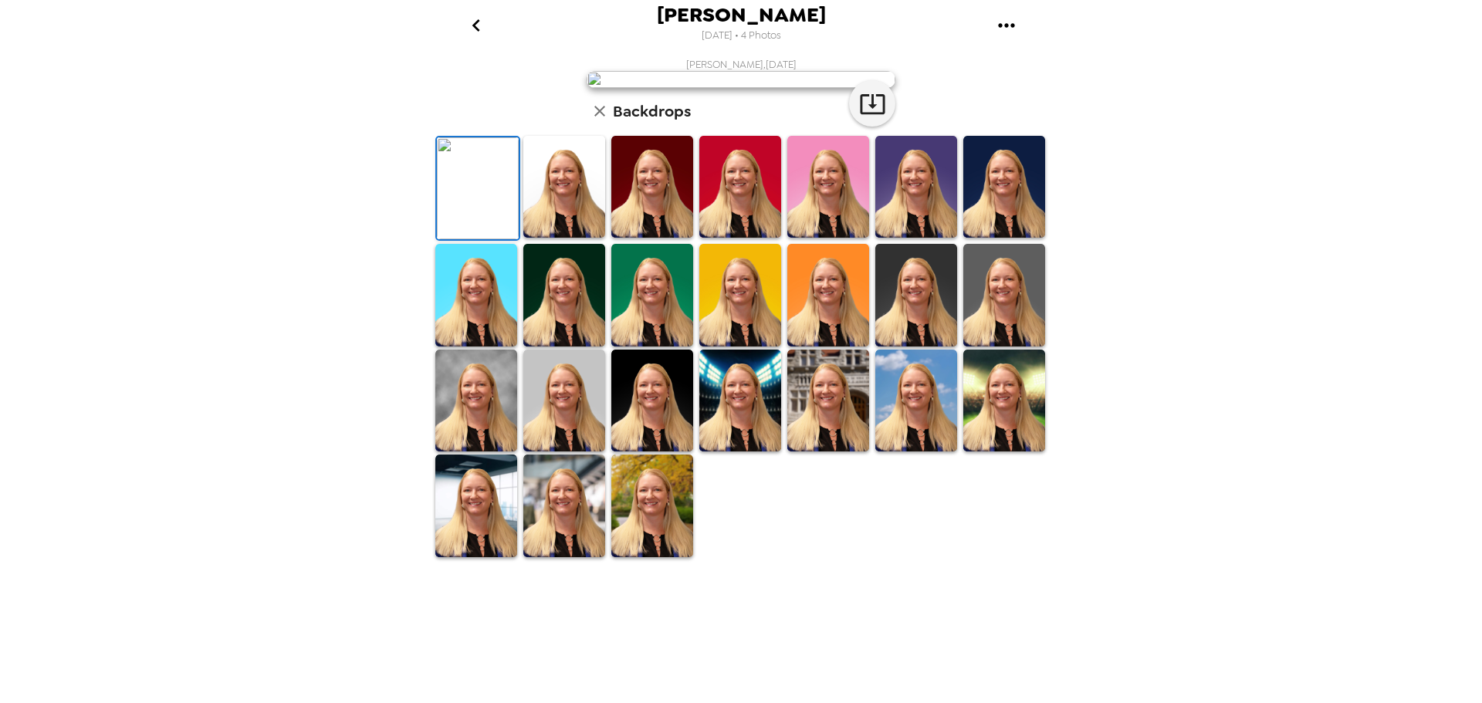
scroll to position [154, 0]
click at [875, 346] on img at bounding box center [916, 295] width 82 height 102
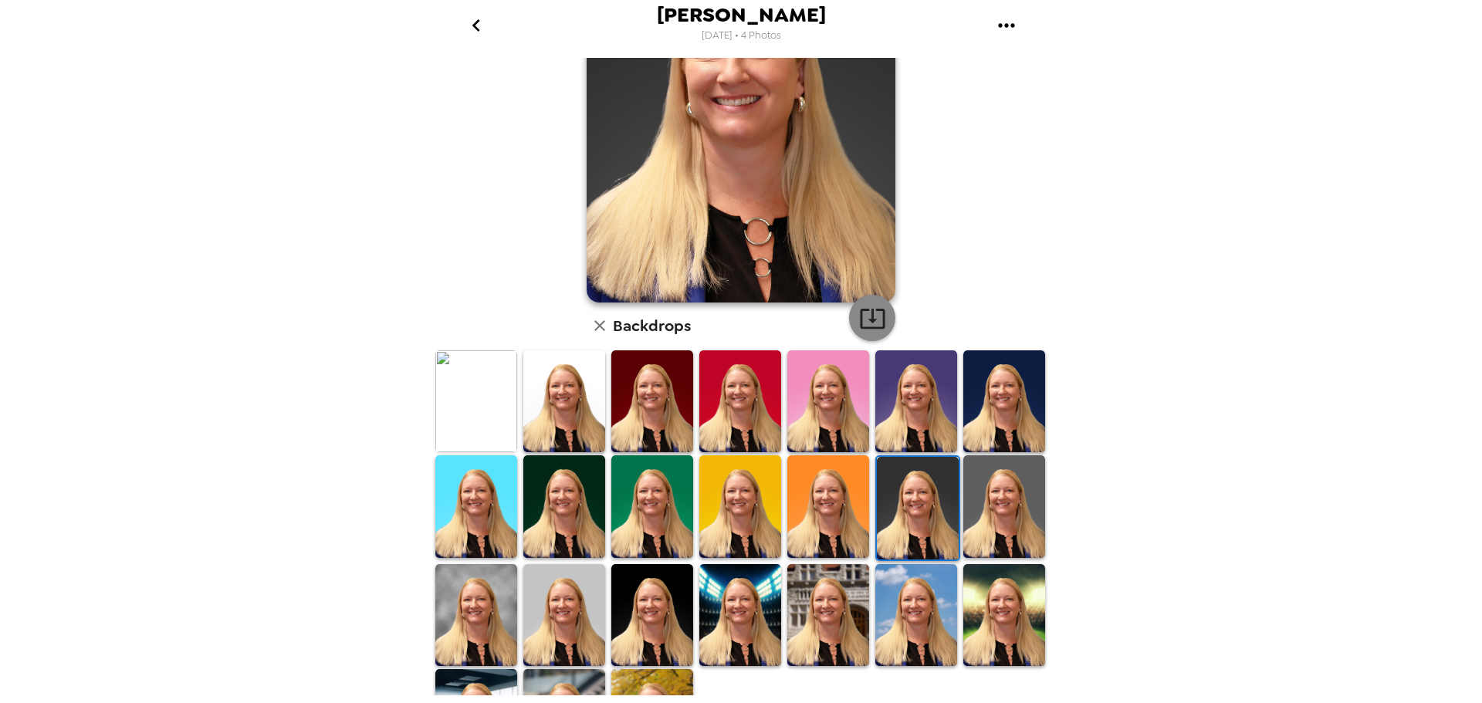
click at [869, 311] on icon "button" at bounding box center [872, 318] width 27 height 27
click at [985, 504] on img at bounding box center [1004, 506] width 82 height 102
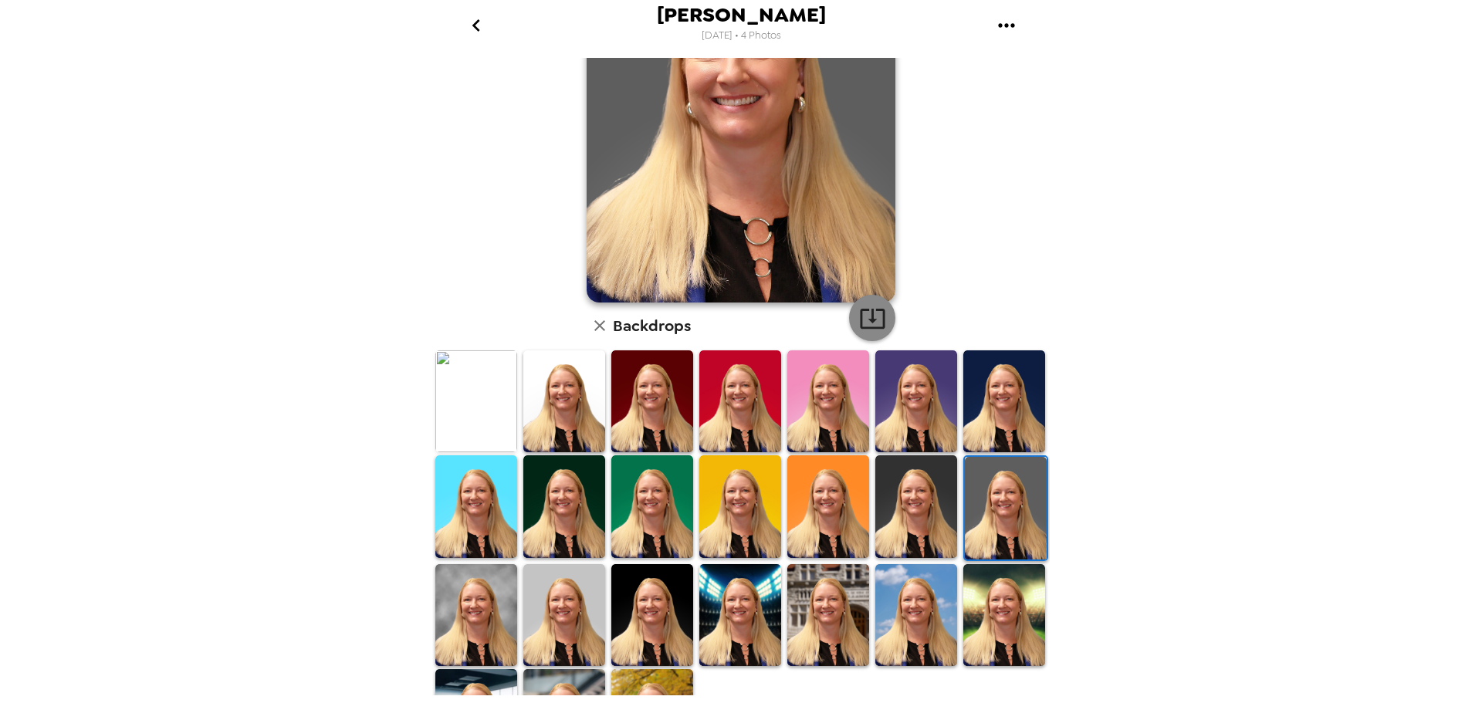
click at [864, 313] on icon "button" at bounding box center [872, 318] width 27 height 27
click at [549, 613] on img at bounding box center [564, 615] width 82 height 102
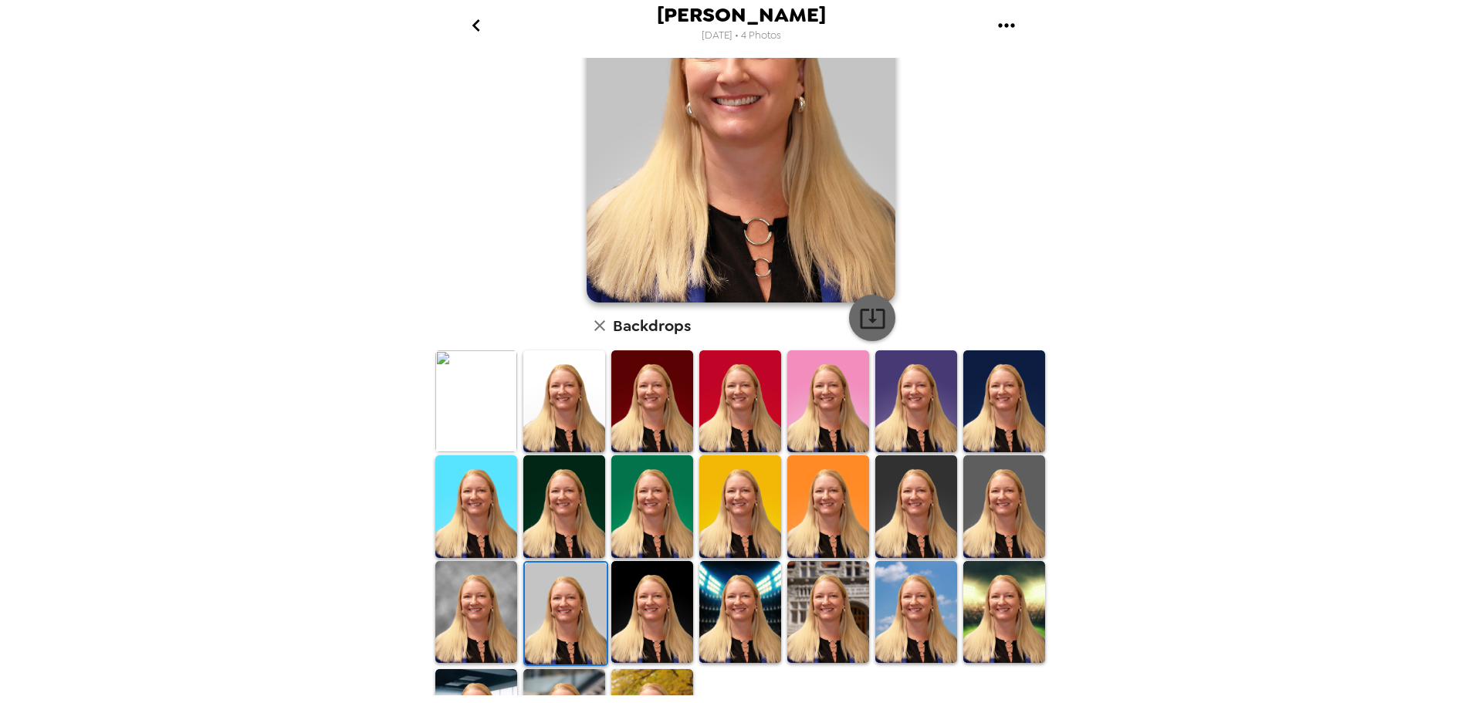
click at [870, 319] on icon "button" at bounding box center [872, 319] width 25 height 20
click at [721, 370] on img at bounding box center [740, 401] width 82 height 102
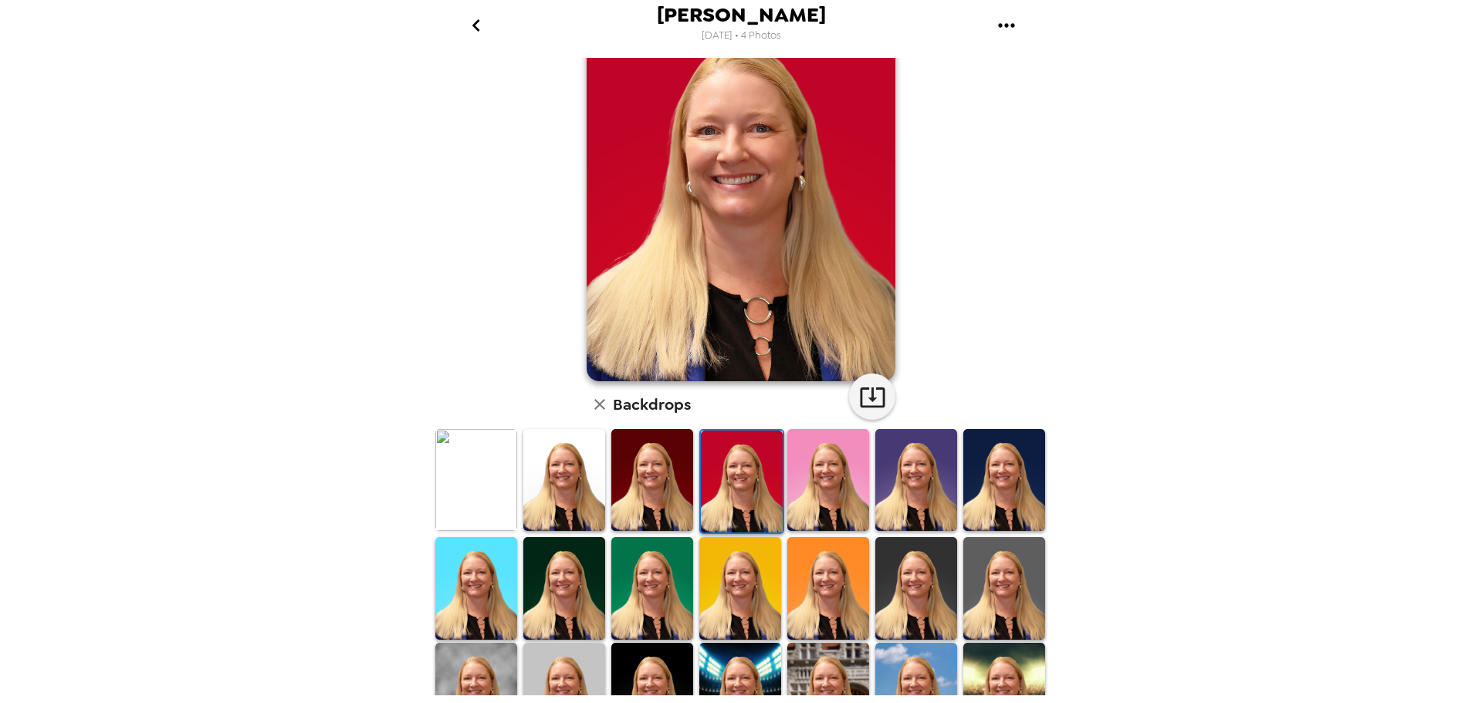
scroll to position [0, 0]
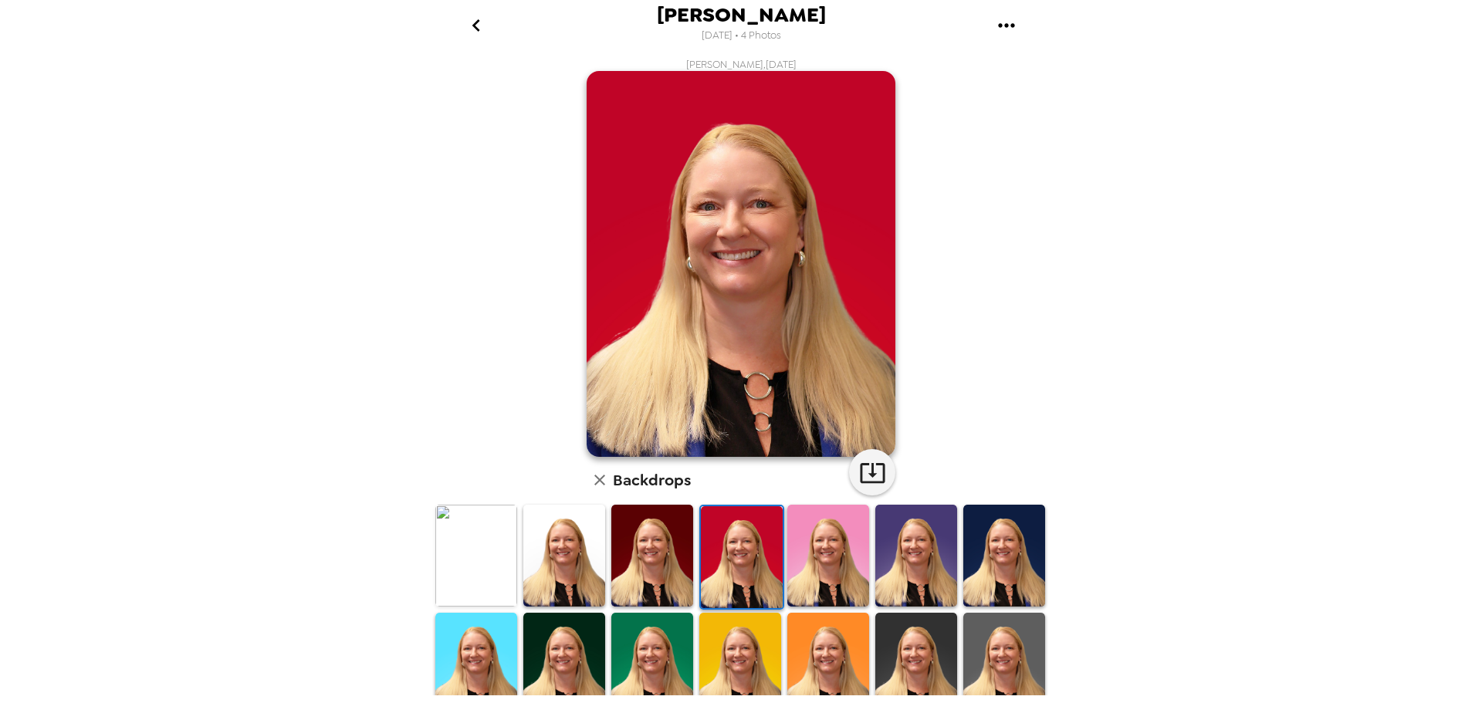
click at [839, 568] on img at bounding box center [828, 556] width 82 height 102
